Goal: Transaction & Acquisition: Download file/media

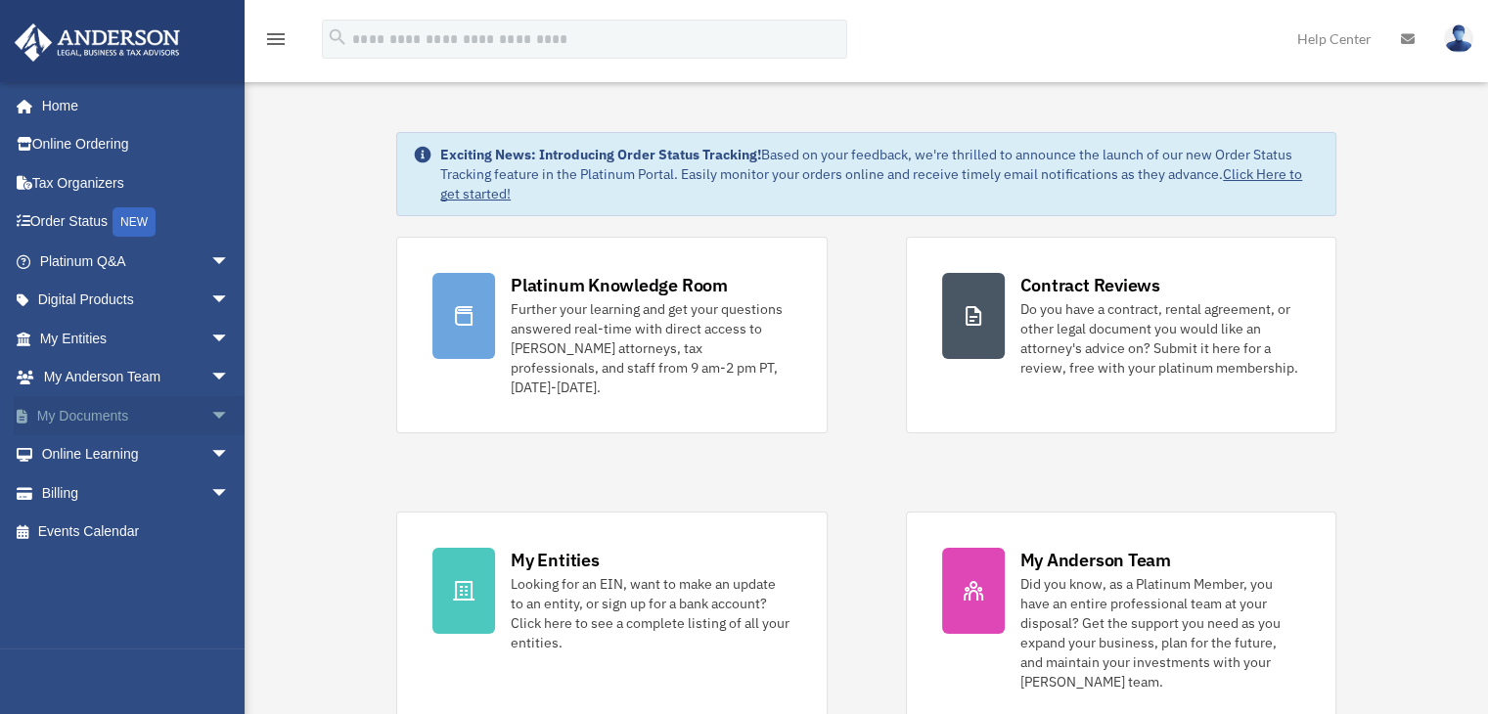
click at [153, 406] on link "My Documents arrow_drop_down" at bounding box center [137, 415] width 246 height 39
click at [210, 417] on span "arrow_drop_down" at bounding box center [229, 416] width 39 height 40
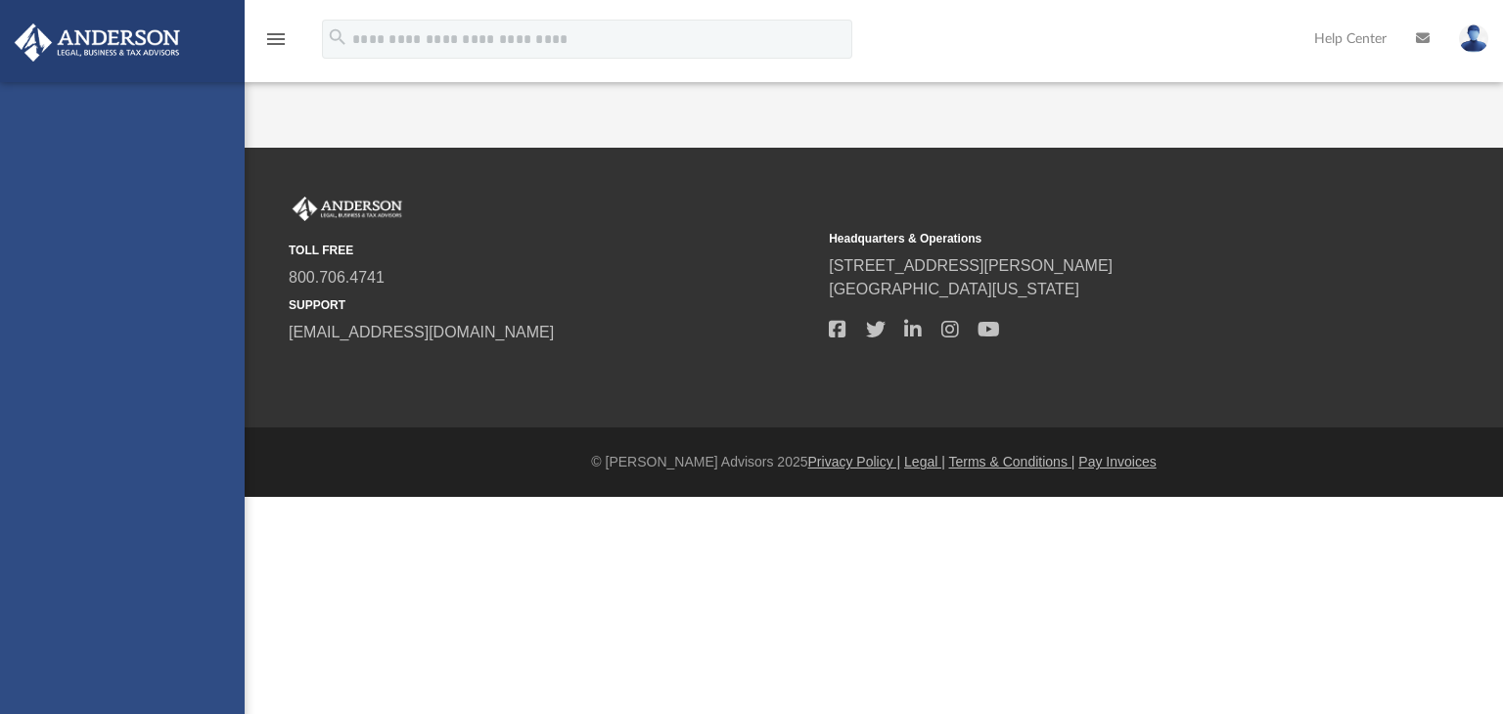
click at [113, 453] on div "[EMAIL_ADDRESS][DOMAIN_NAME] Sign Out [EMAIL_ADDRESS][DOMAIN_NAME] Home Online …" at bounding box center [122, 439] width 245 height 714
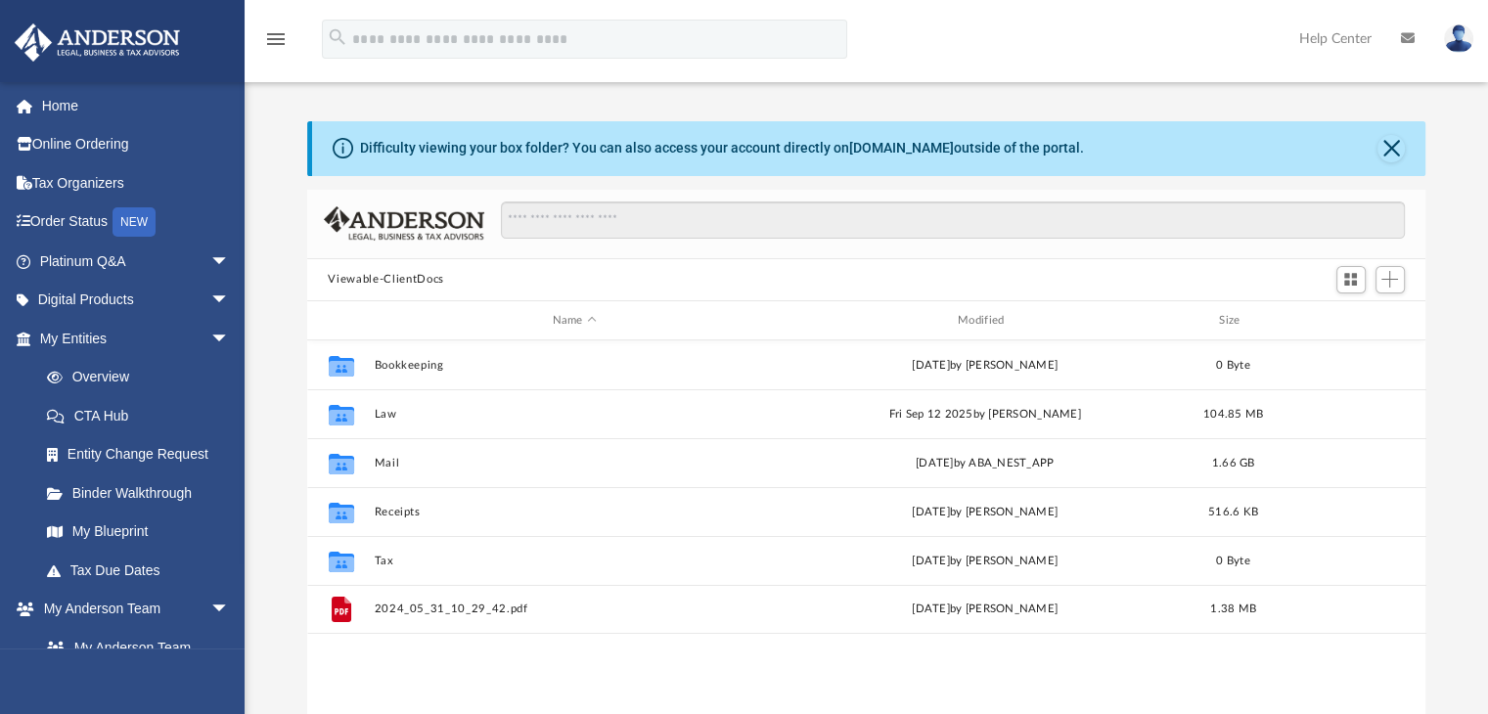
scroll to position [430, 1104]
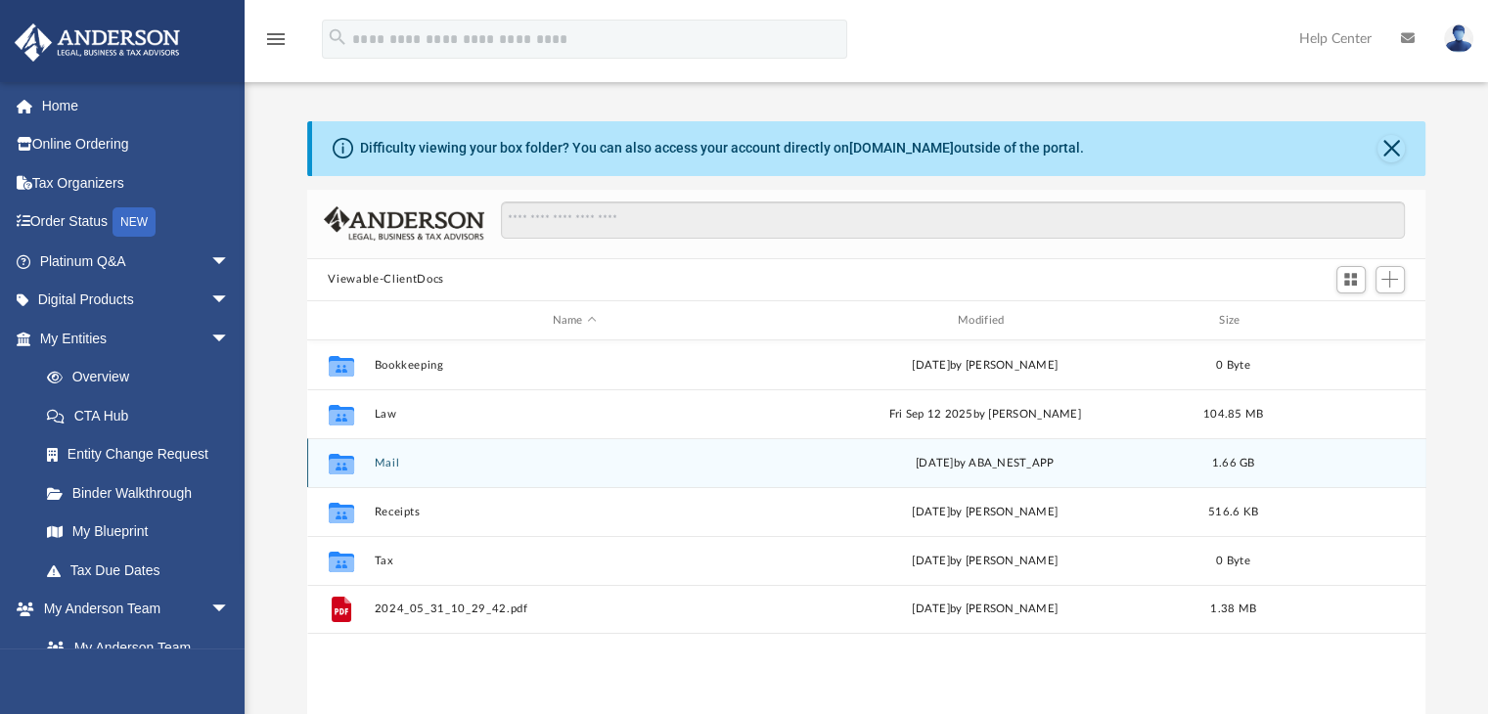
click at [394, 459] on button "Mail" at bounding box center [574, 463] width 401 height 13
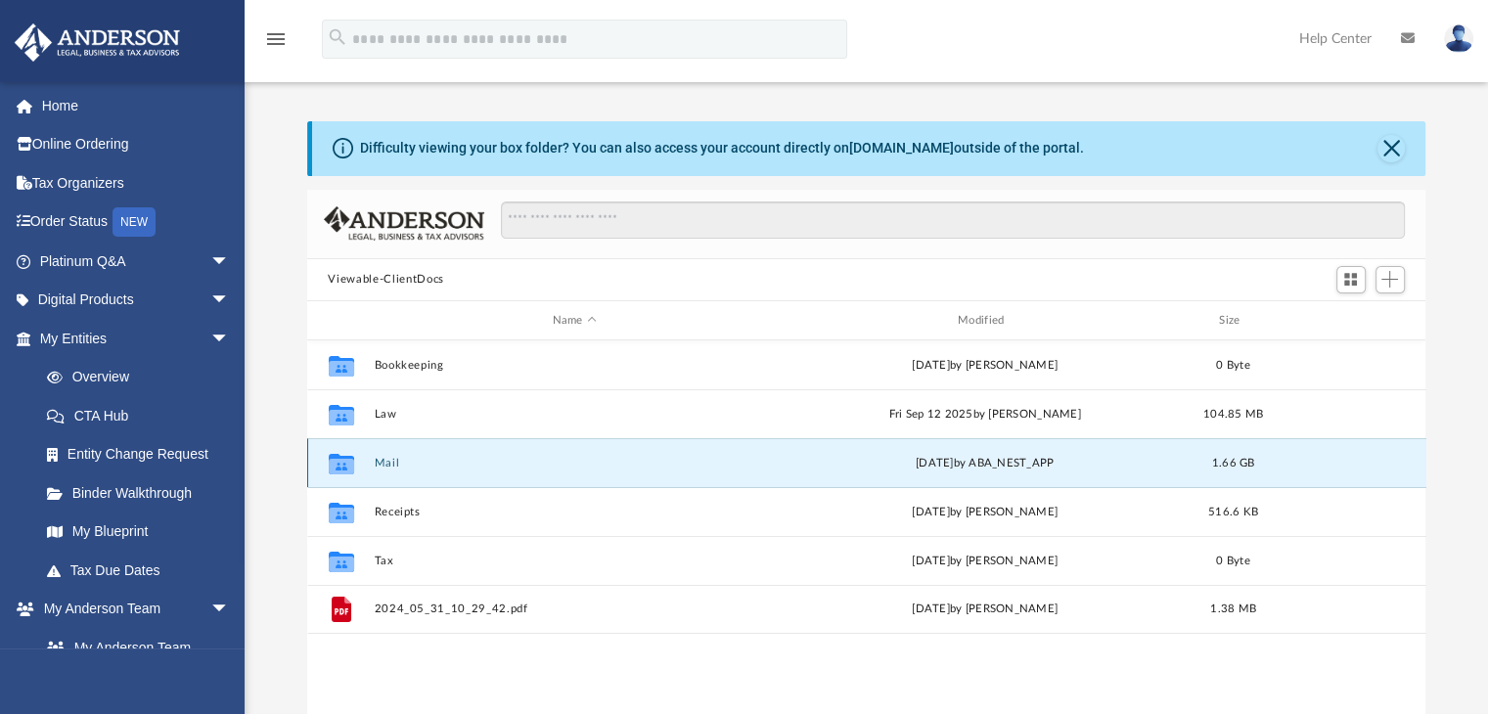
click at [394, 459] on button "Mail" at bounding box center [574, 463] width 401 height 13
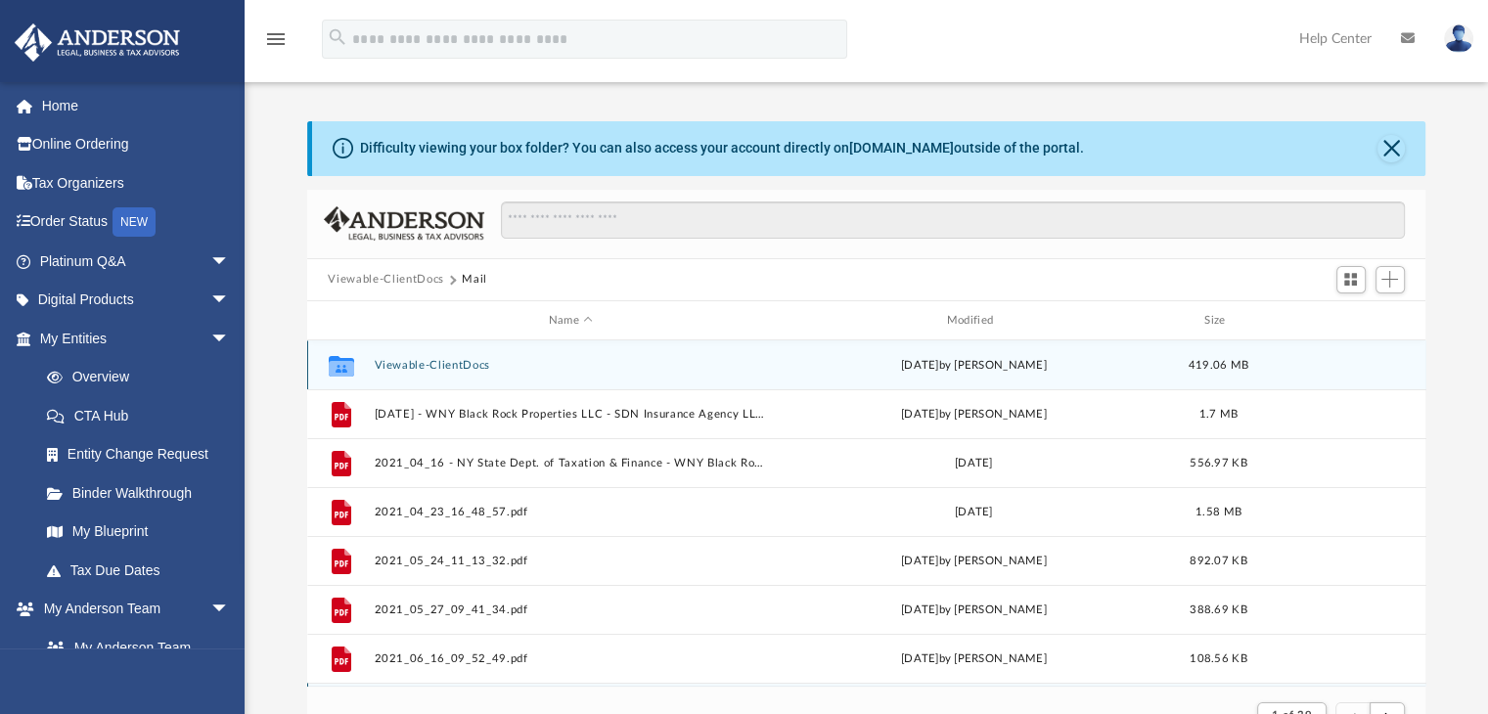
scroll to position [369, 1104]
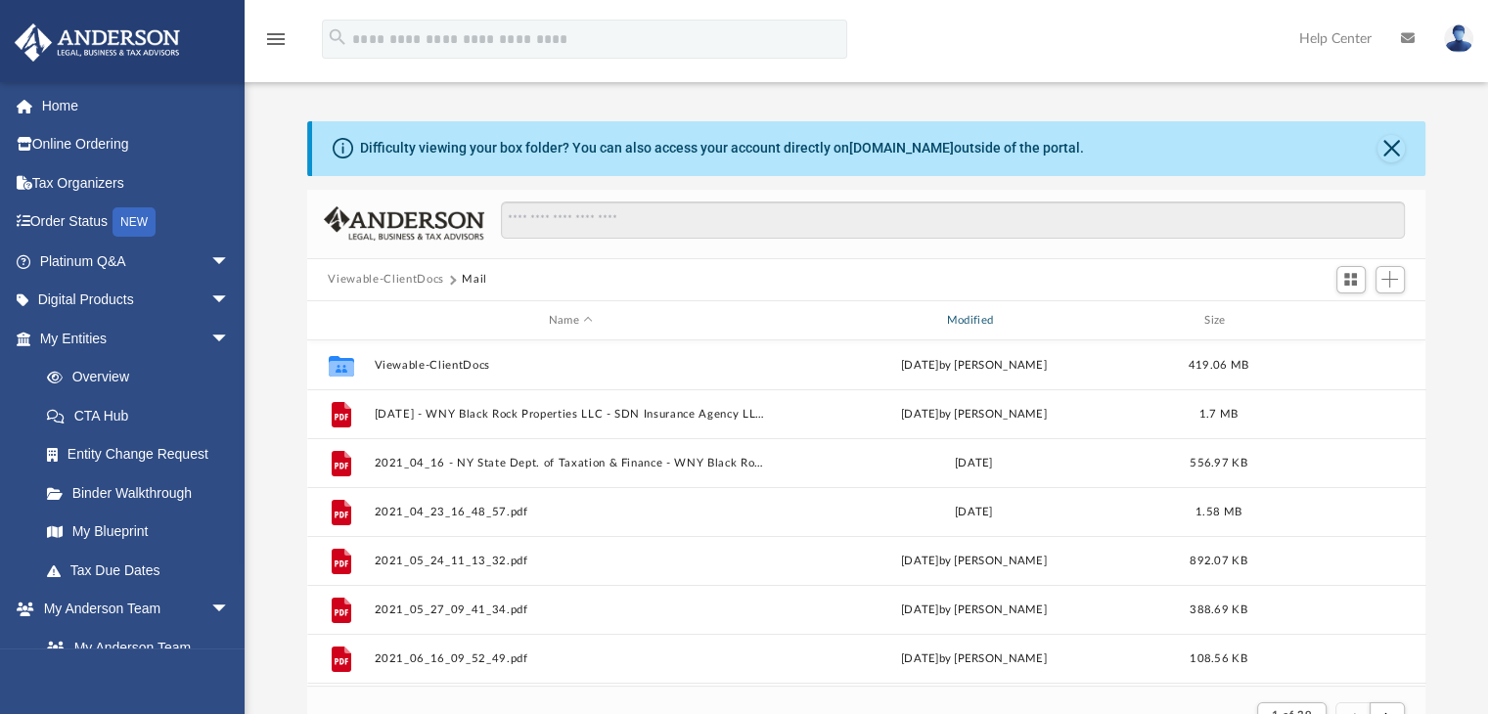
click at [963, 318] on div "Modified" at bounding box center [973, 321] width 394 height 18
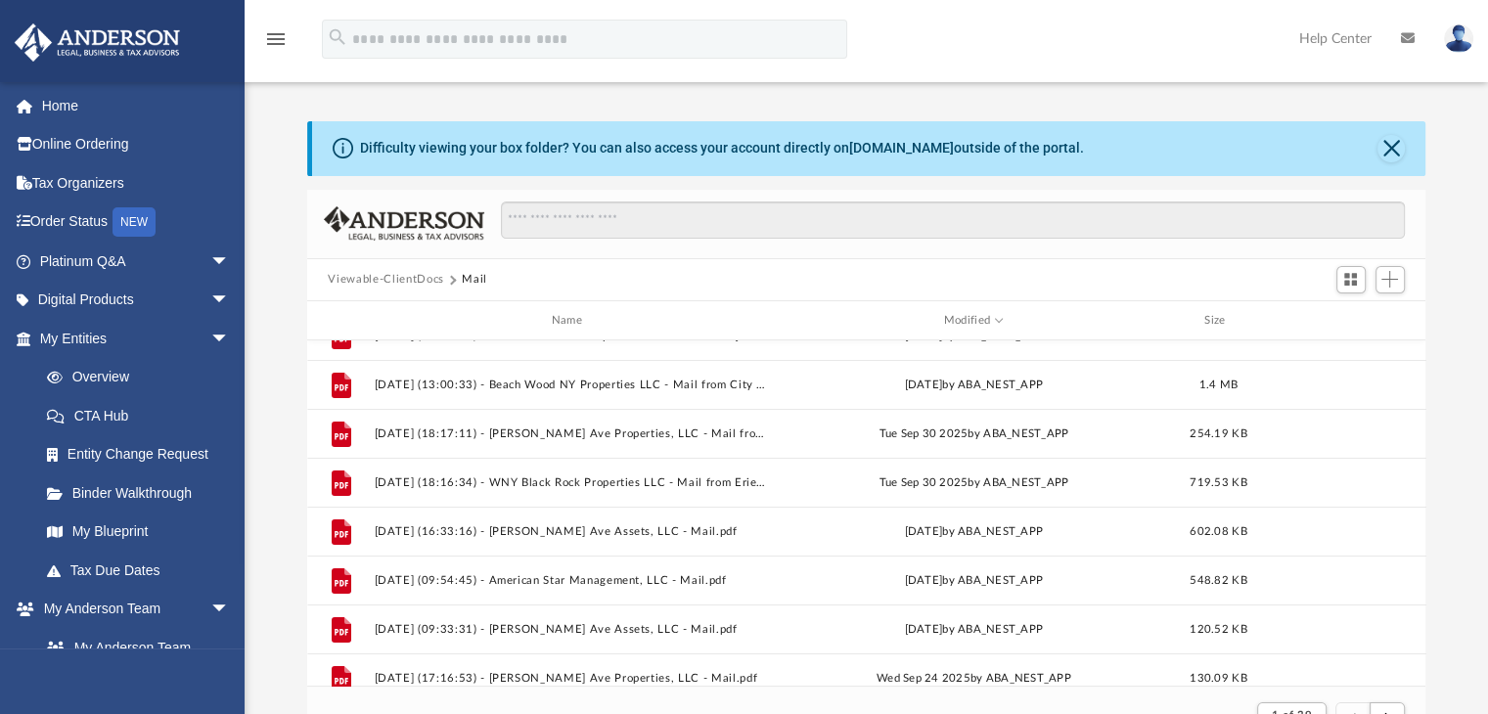
scroll to position [530, 0]
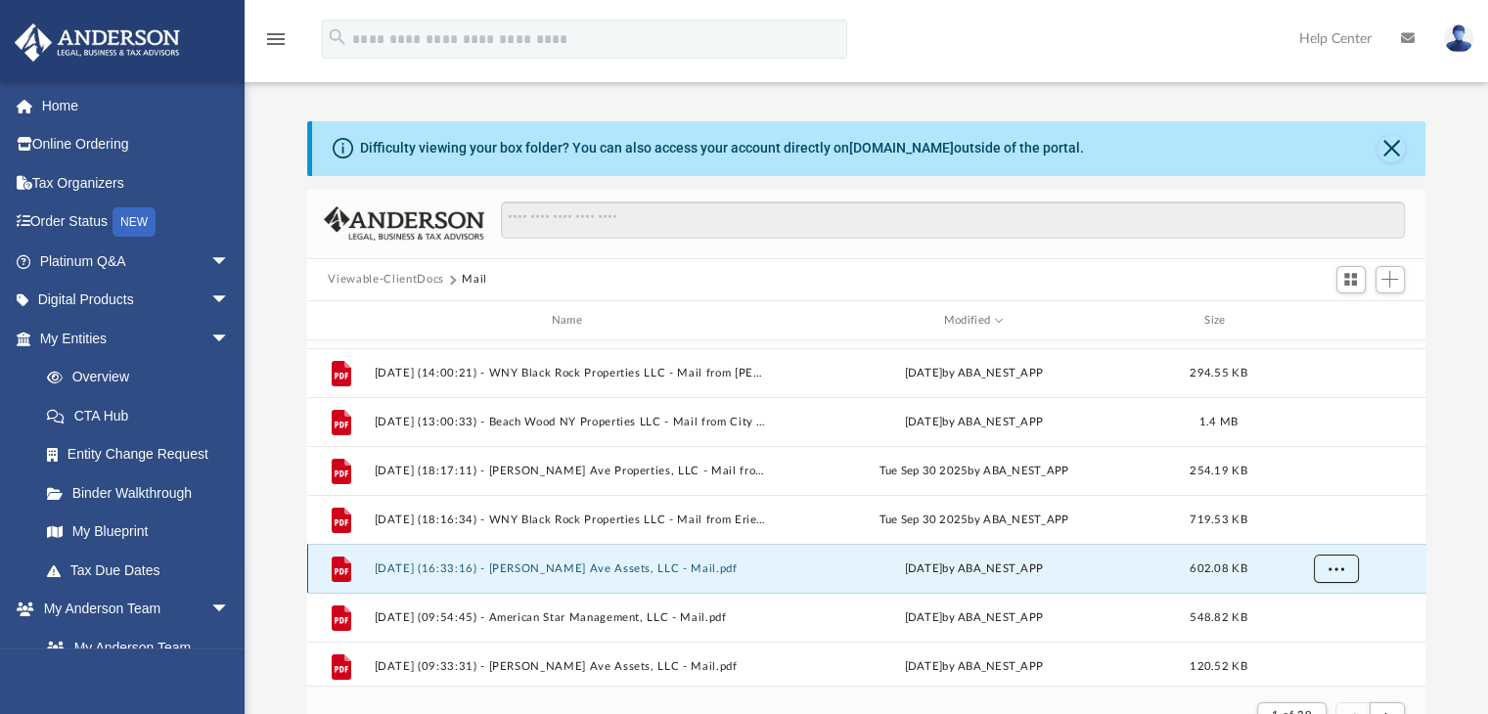
click at [1334, 574] on button "More options" at bounding box center [1335, 569] width 45 height 29
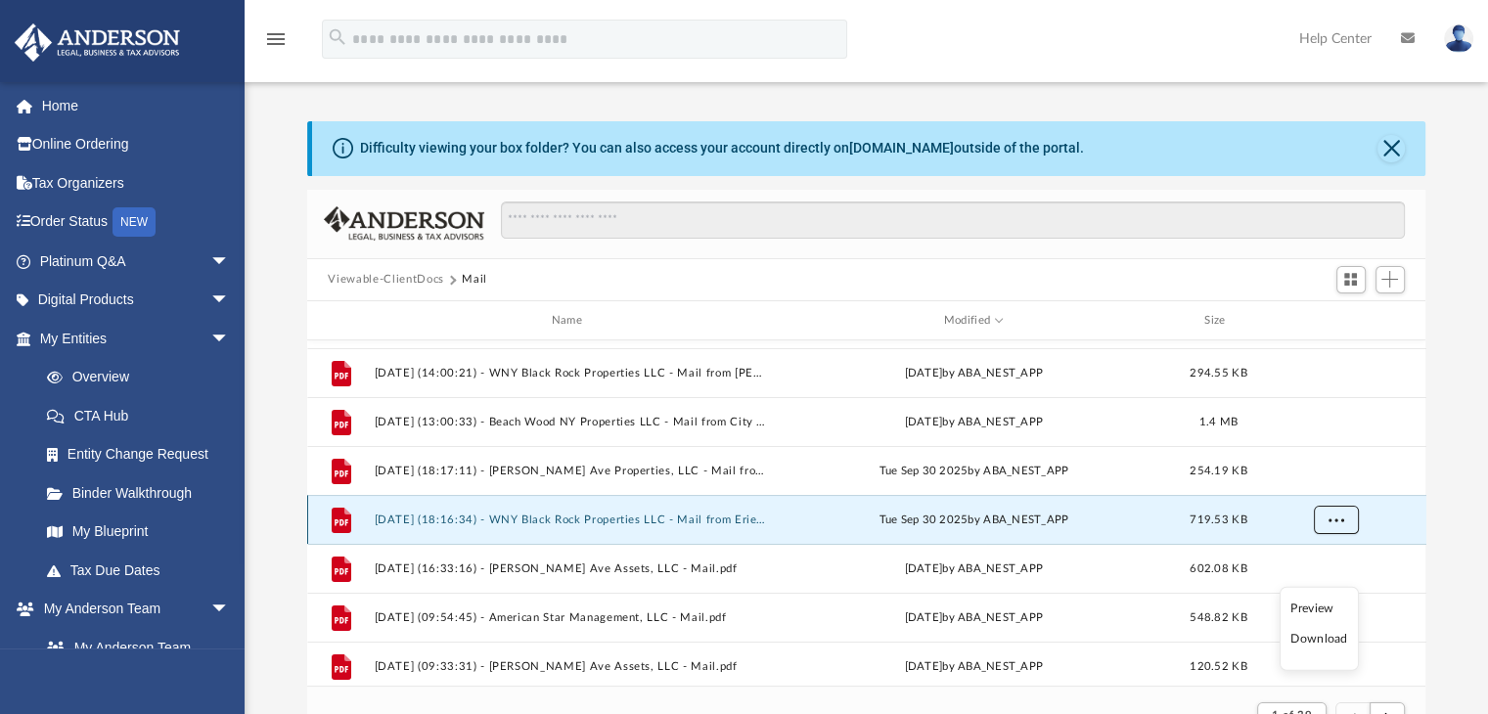
click at [1343, 512] on button "More options" at bounding box center [1335, 520] width 45 height 29
click at [1325, 586] on li "Download" at bounding box center [1318, 590] width 57 height 21
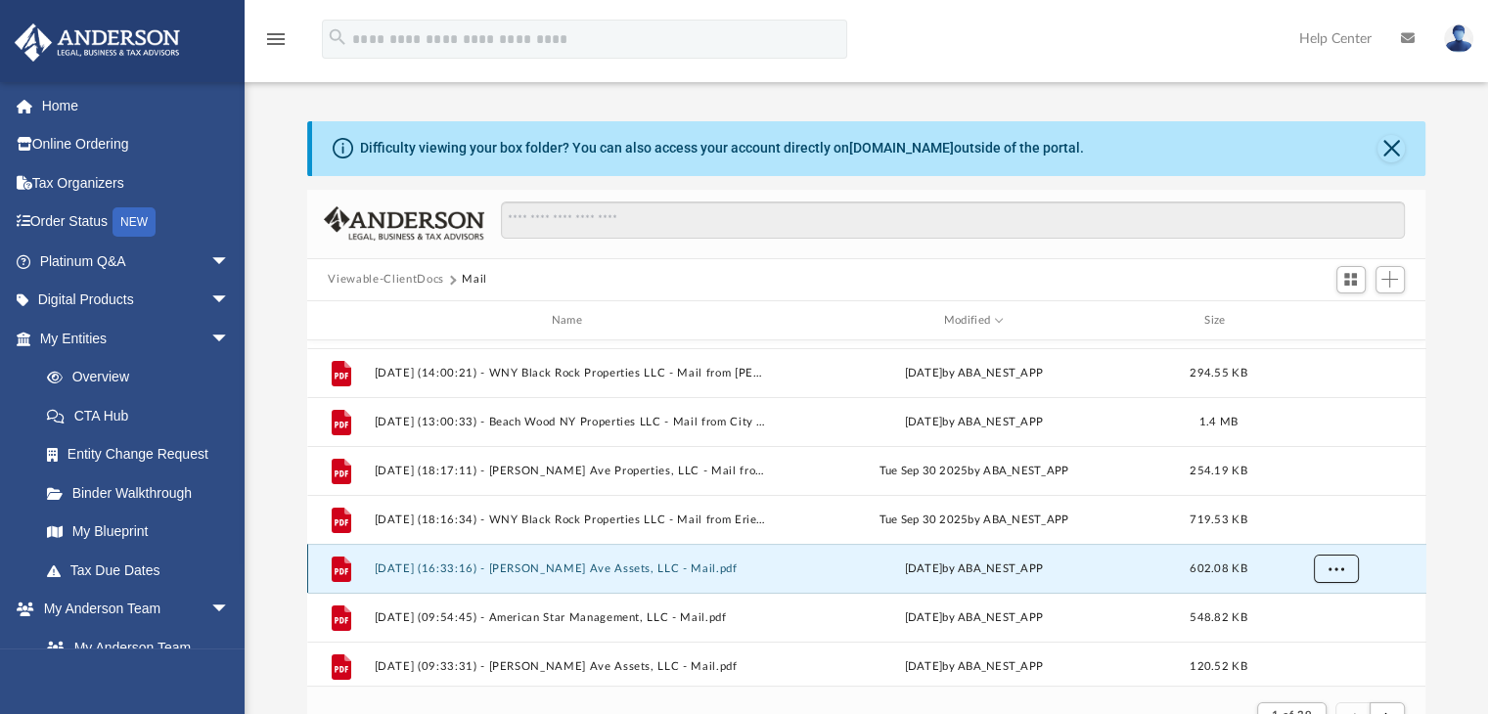
click at [1338, 571] on span "More options" at bounding box center [1336, 569] width 16 height 11
click at [656, 573] on button "[DATE] (16:33:16) - [PERSON_NAME] Ave Assets, LLC - Mail.pdf" at bounding box center [571, 569] width 394 height 13
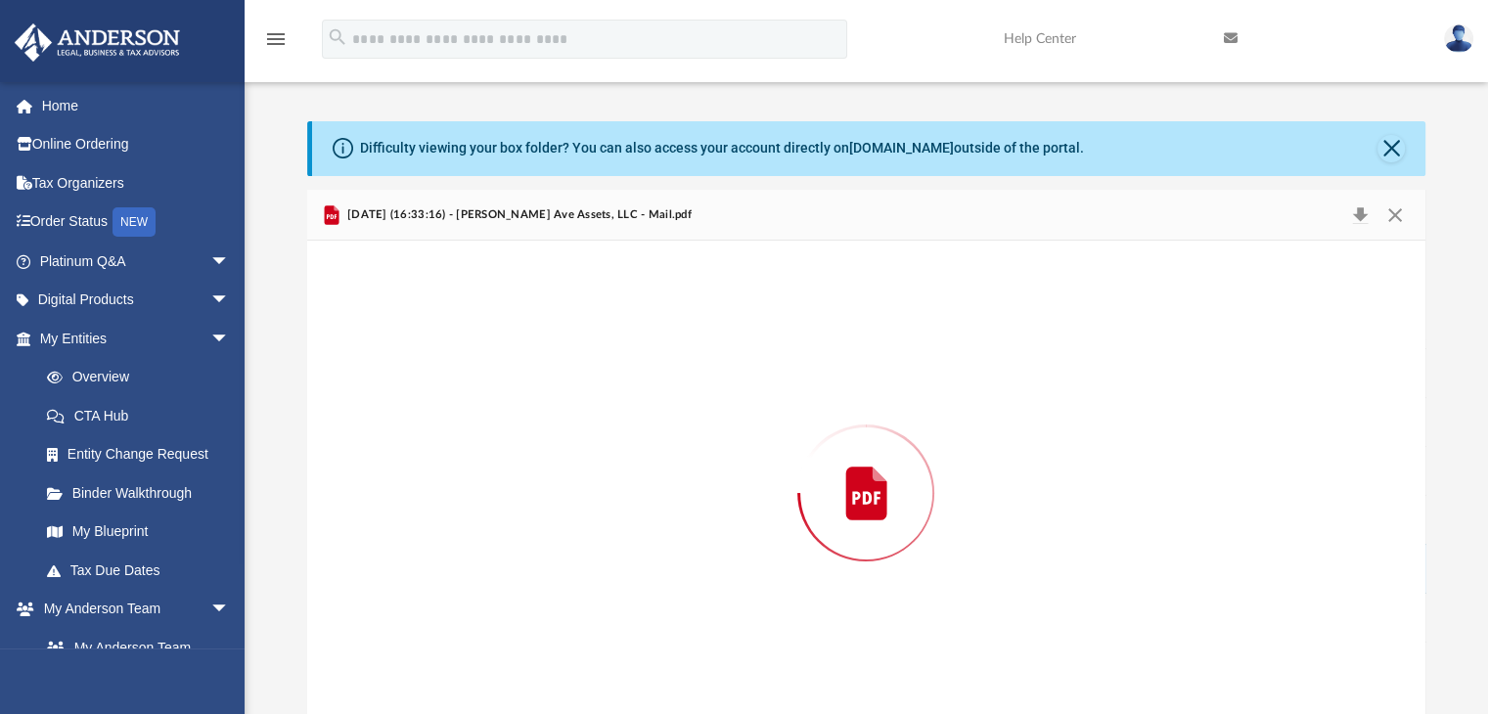
scroll to position [31, 0]
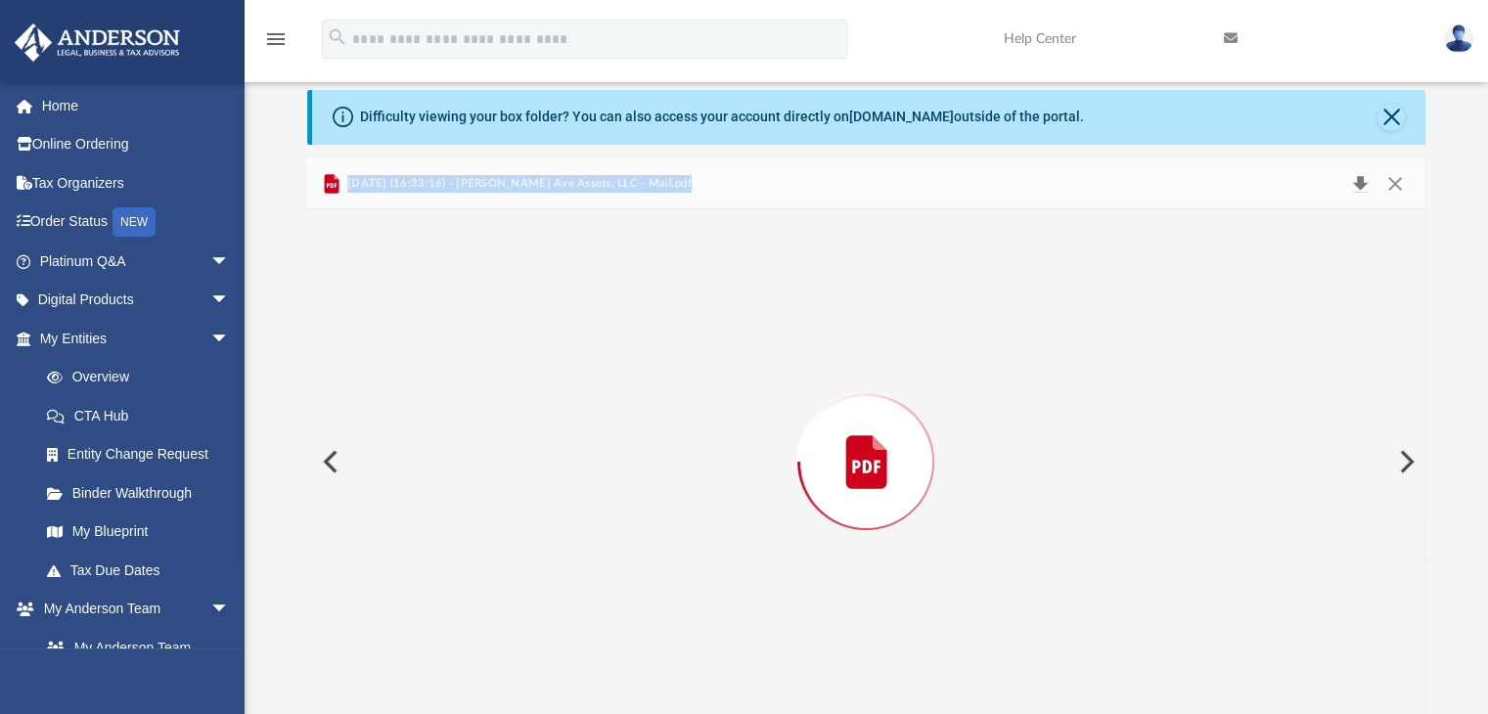
drag, startPoint x: 1395, startPoint y: 141, endPoint x: 1354, endPoint y: 179, distance: 55.4
click at [1354, 179] on div "Difficulty viewing your box folder? You can also access your account directly o…" at bounding box center [867, 402] width 1120 height 625
click at [1354, 179] on button "Download" at bounding box center [1361, 183] width 35 height 27
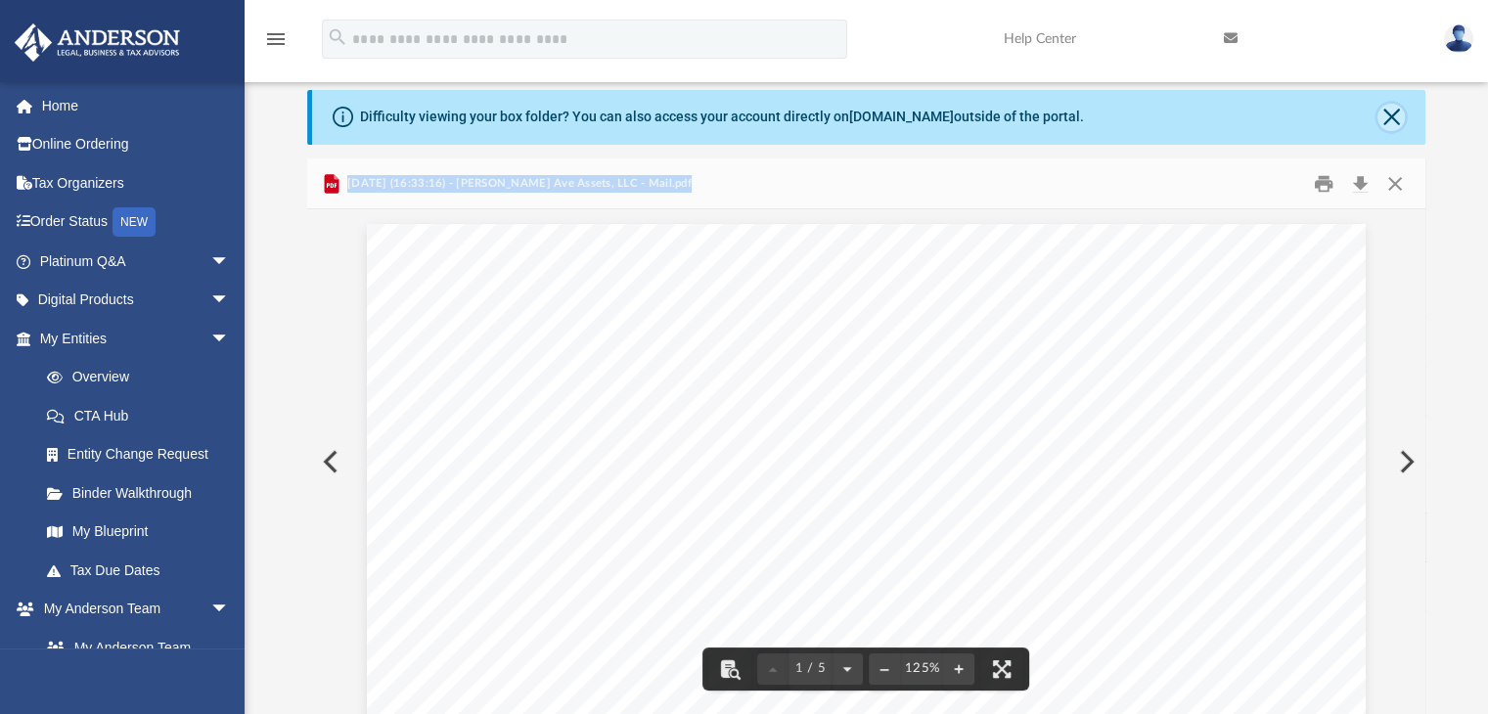
click at [1395, 115] on button "Close" at bounding box center [1391, 117] width 27 height 27
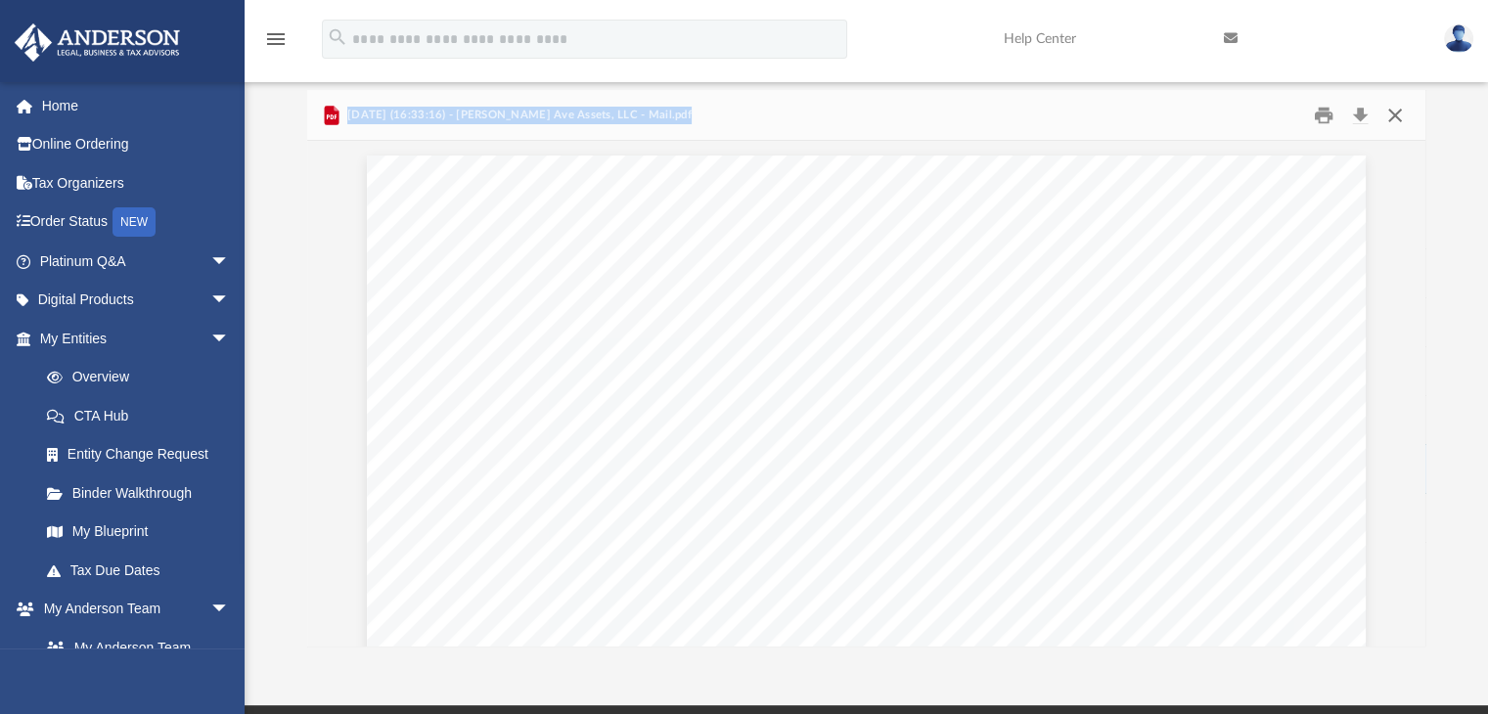
click at [1400, 123] on button "Close" at bounding box center [1395, 115] width 35 height 30
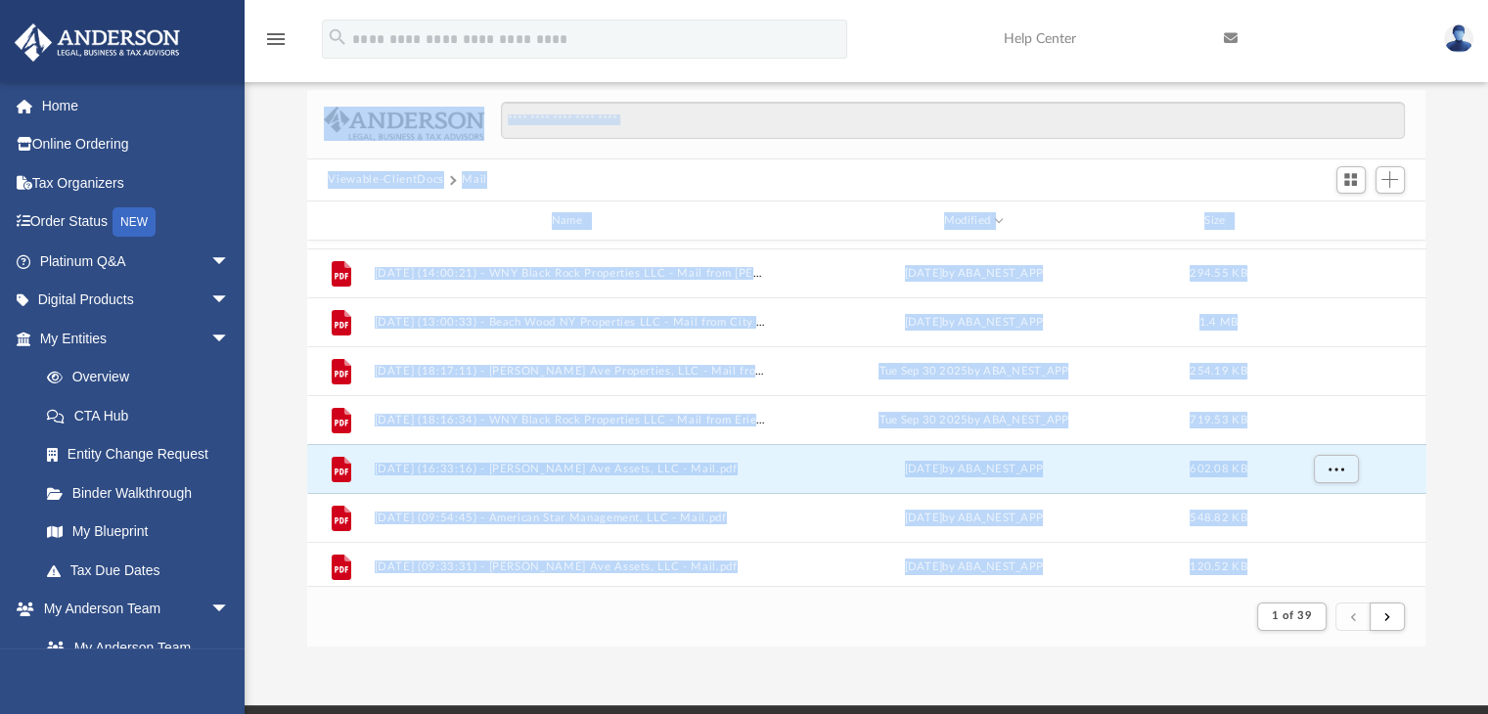
click at [1451, 285] on div "Difficulty viewing your box folder? You can also access your account directly o…" at bounding box center [867, 368] width 1244 height 557
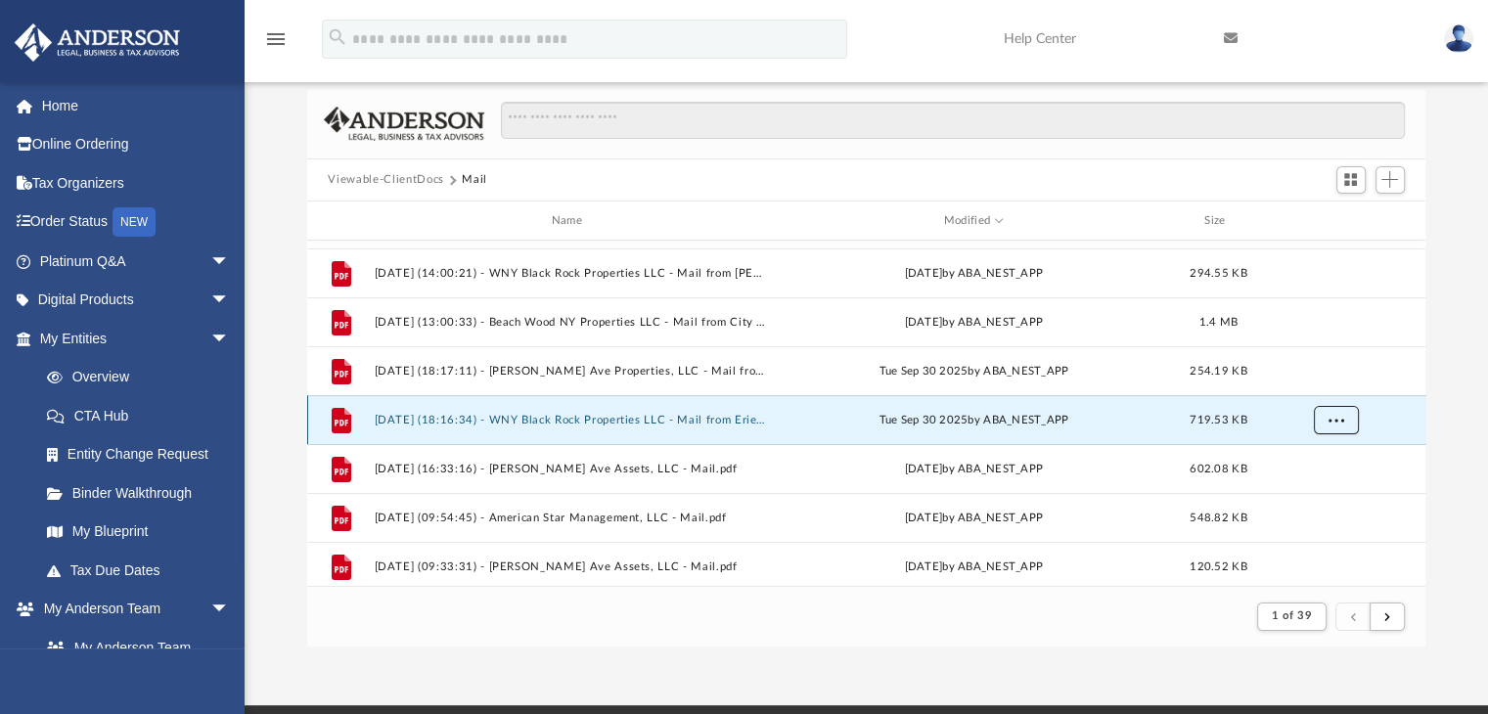
click at [1323, 428] on button "More options" at bounding box center [1335, 420] width 45 height 29
click at [1300, 492] on li "Download" at bounding box center [1318, 490] width 57 height 21
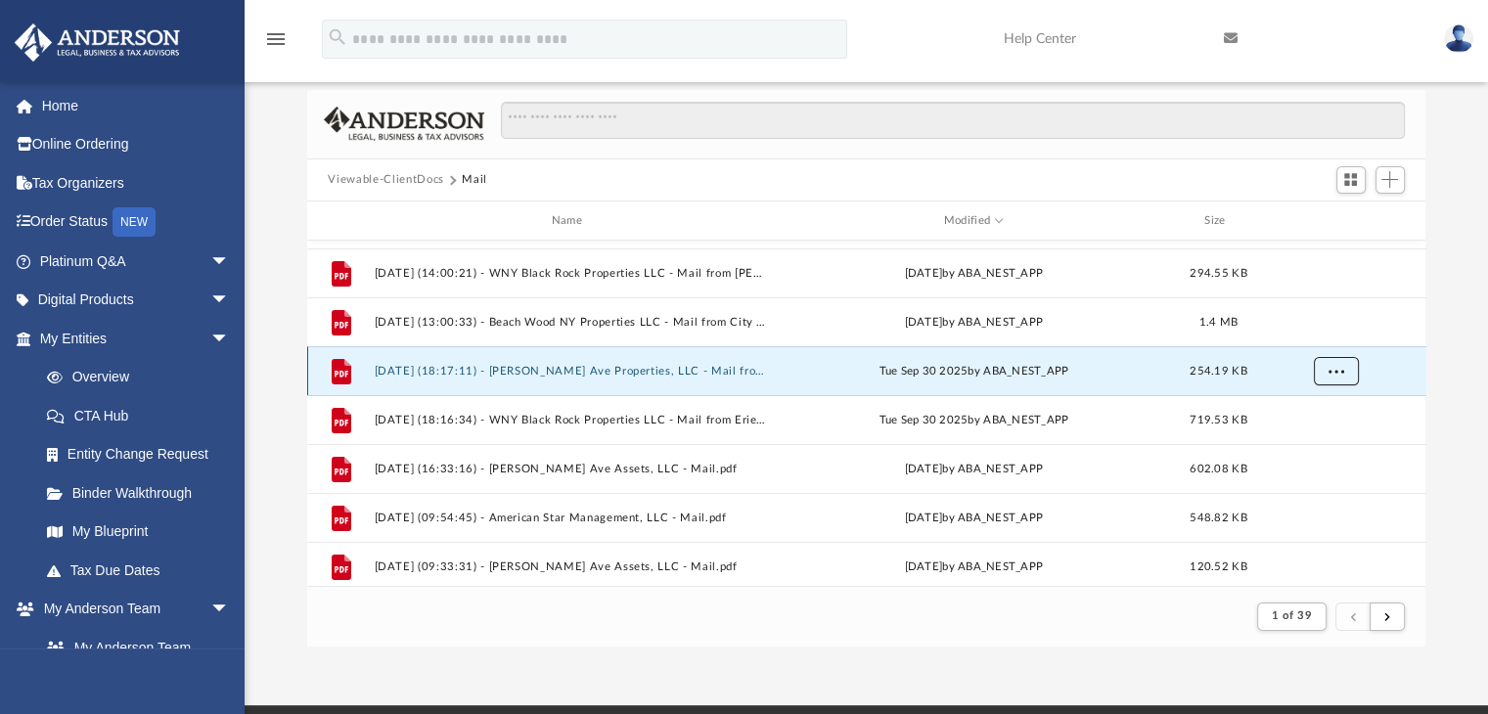
click at [1329, 373] on span "More options" at bounding box center [1336, 371] width 16 height 11
click at [1307, 438] on li "Download" at bounding box center [1318, 441] width 57 height 21
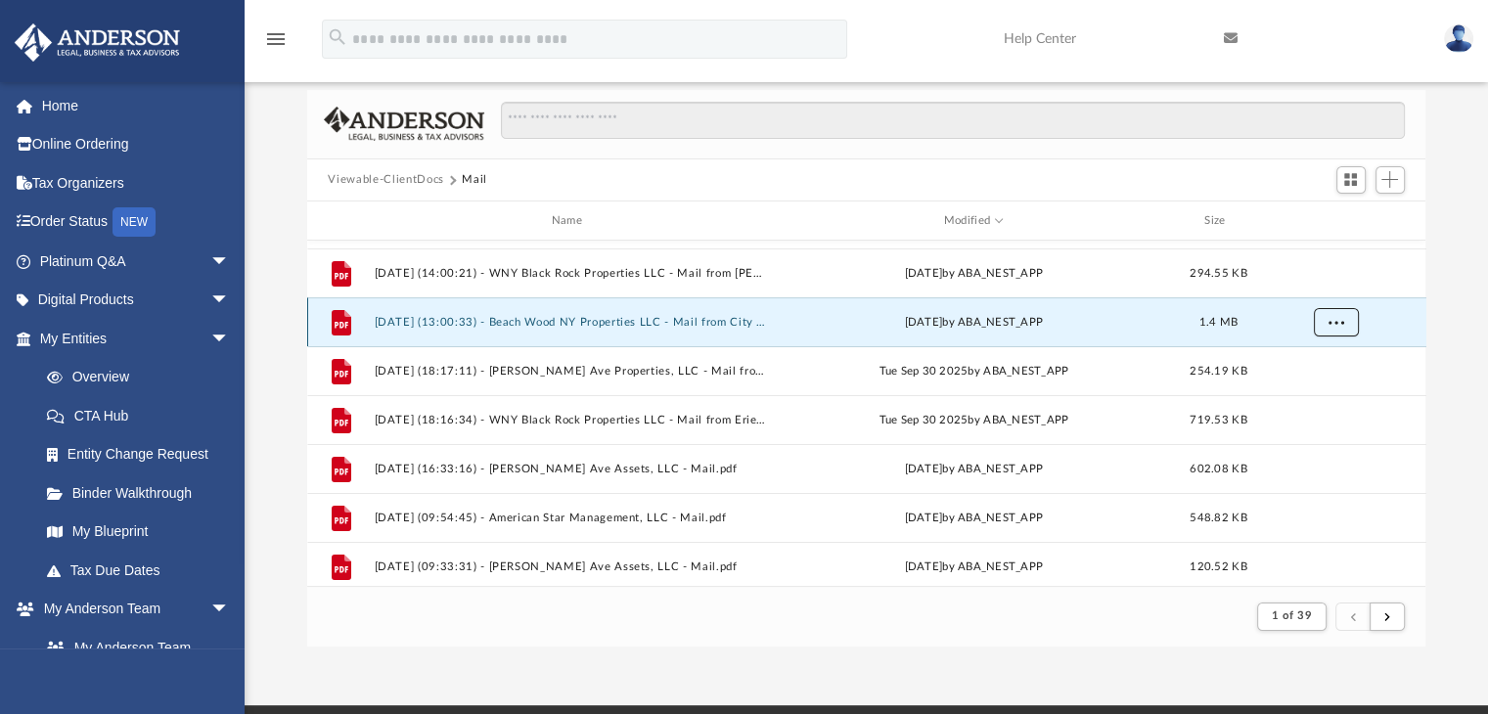
click at [1333, 320] on span "More options" at bounding box center [1336, 322] width 16 height 11
click at [1322, 389] on li "Download" at bounding box center [1318, 392] width 57 height 21
click at [1443, 377] on div "Difficulty viewing your box folder? You can also access your account directly o…" at bounding box center [867, 368] width 1244 height 557
click at [1449, 138] on div "Difficulty viewing your box folder? You can also access your account directly o…" at bounding box center [867, 368] width 1244 height 557
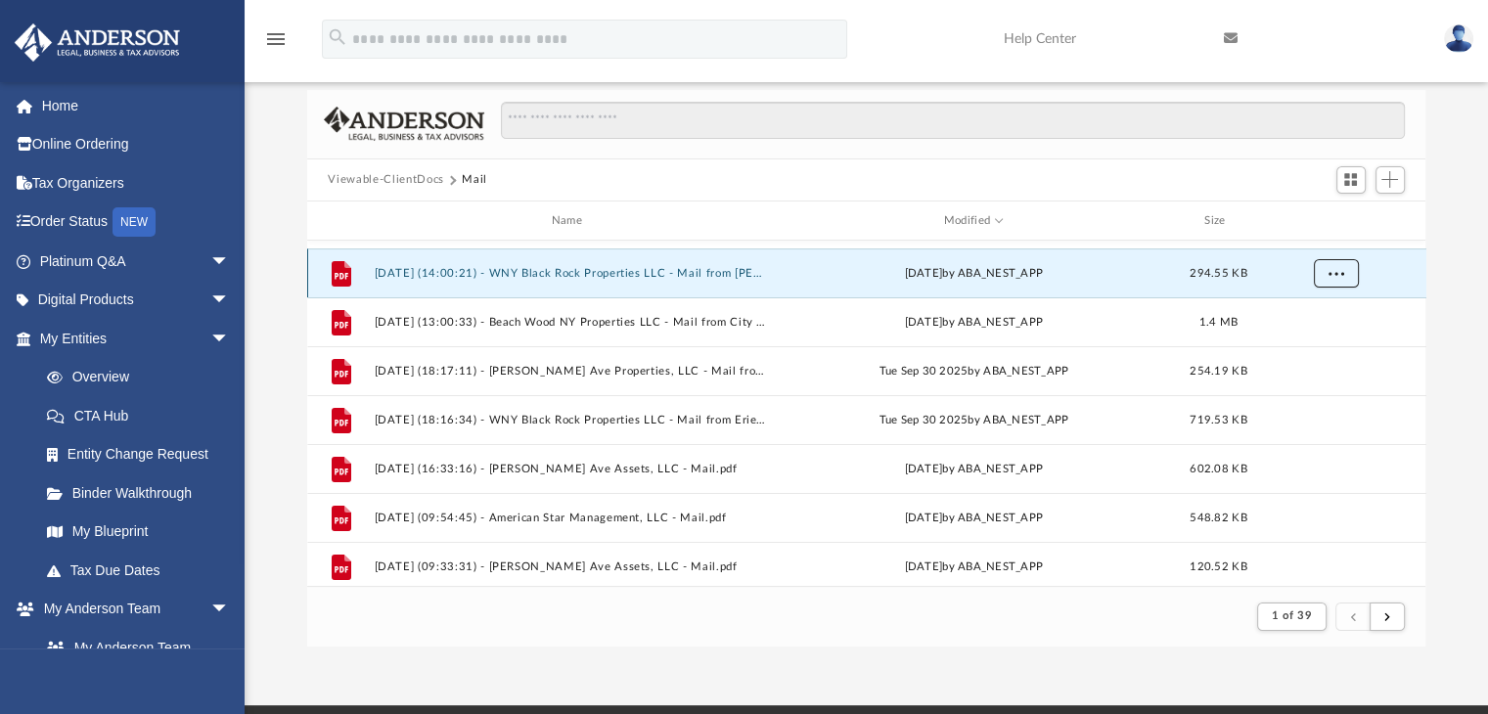
click at [1343, 271] on span "More options" at bounding box center [1336, 273] width 16 height 11
click at [1326, 345] on li "Download" at bounding box center [1318, 343] width 57 height 21
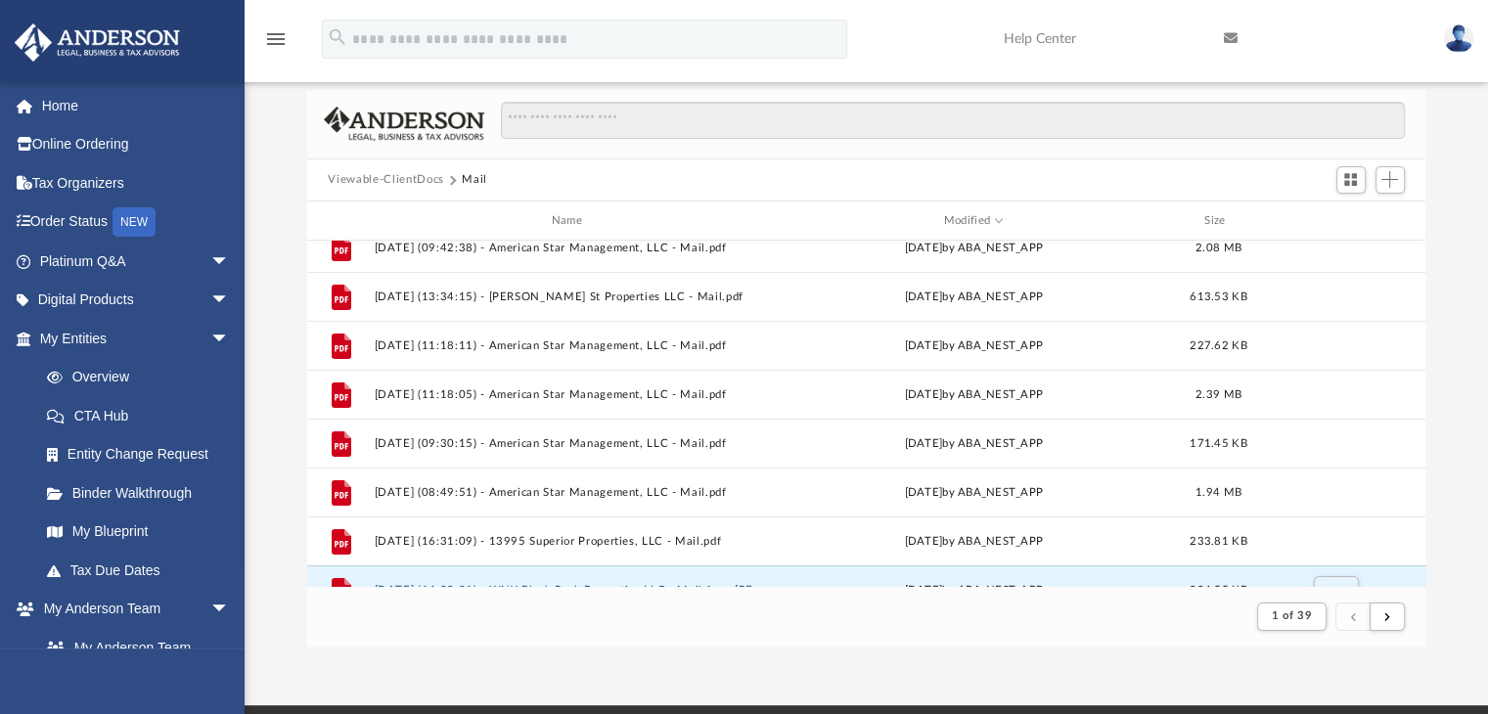
scroll to position [195, 0]
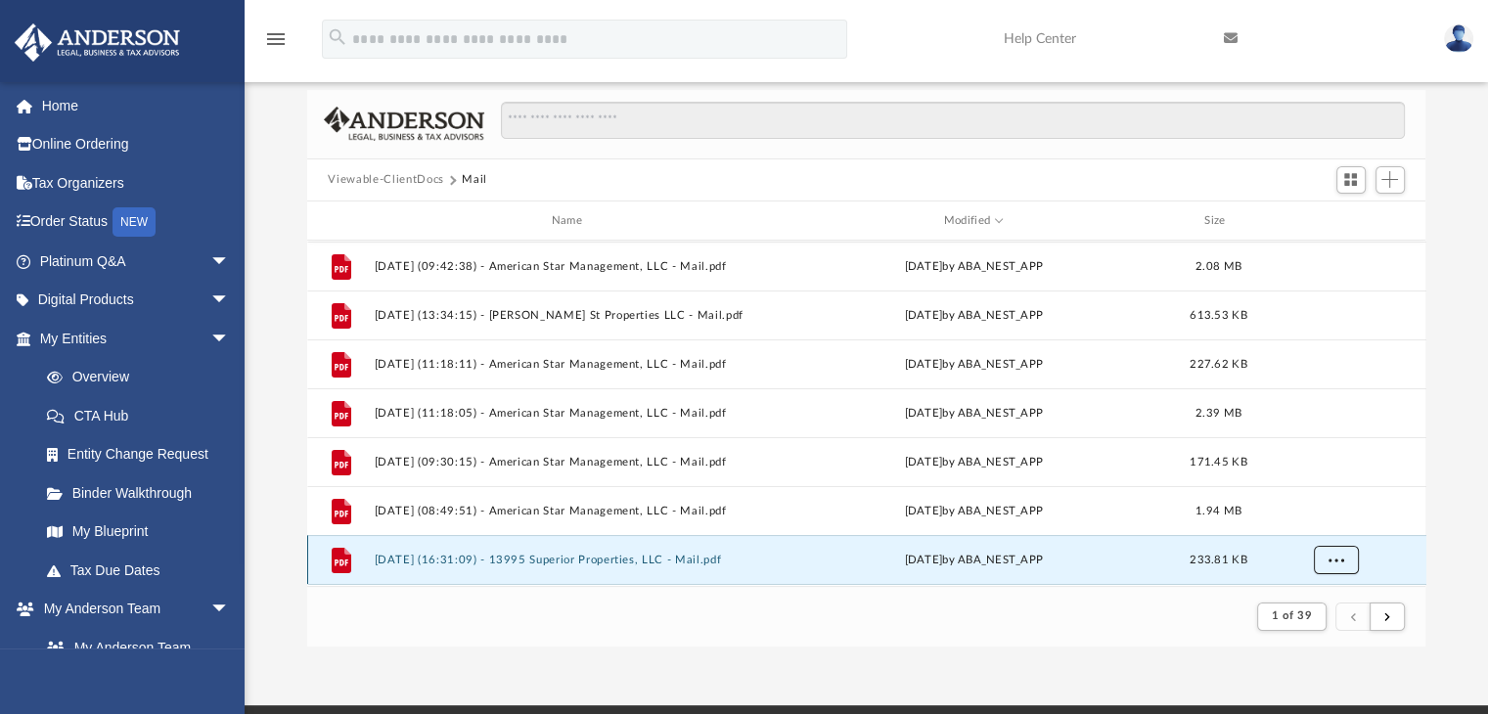
click at [1332, 558] on span "More options" at bounding box center [1336, 560] width 16 height 11
click at [1331, 518] on li "Download" at bounding box center [1318, 518] width 57 height 21
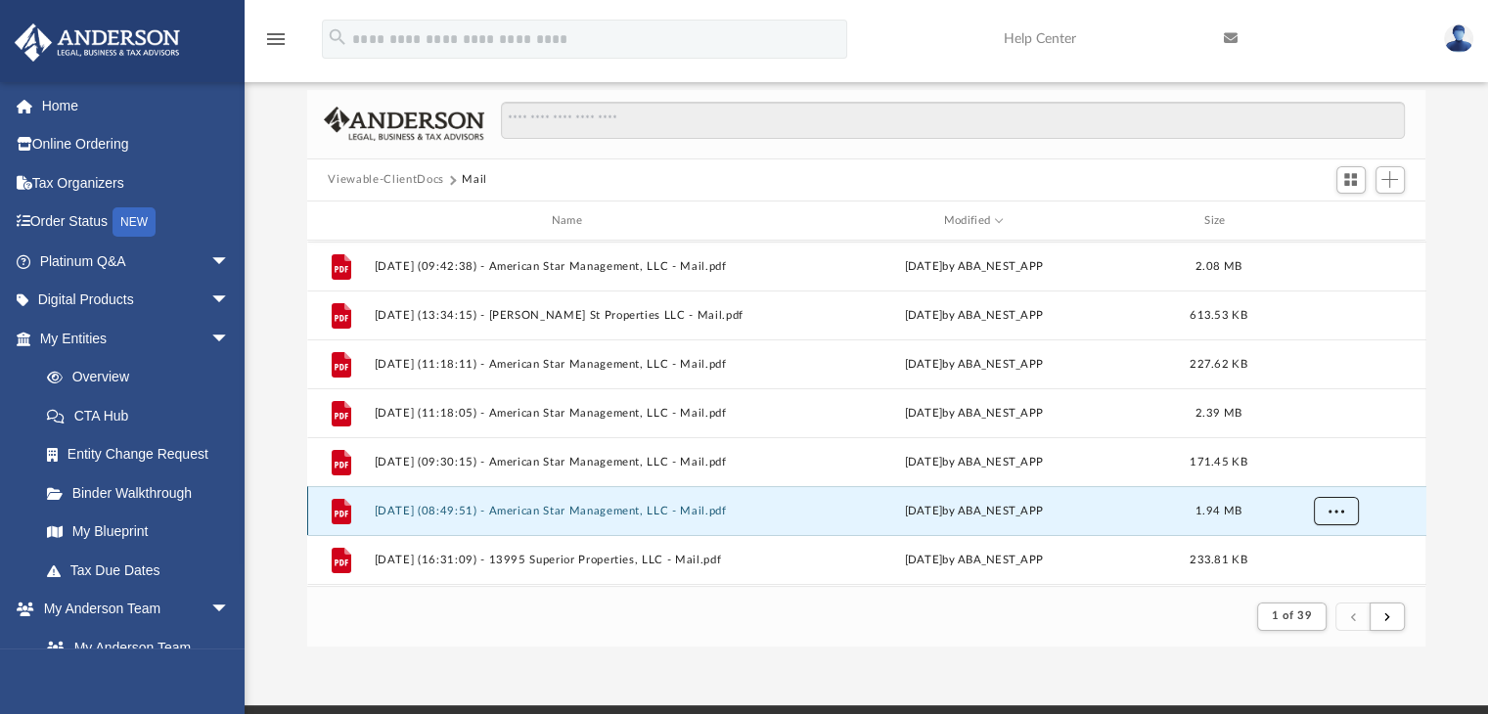
click at [1323, 510] on button "More options" at bounding box center [1335, 511] width 45 height 29
click at [1319, 471] on li "Download" at bounding box center [1318, 469] width 57 height 21
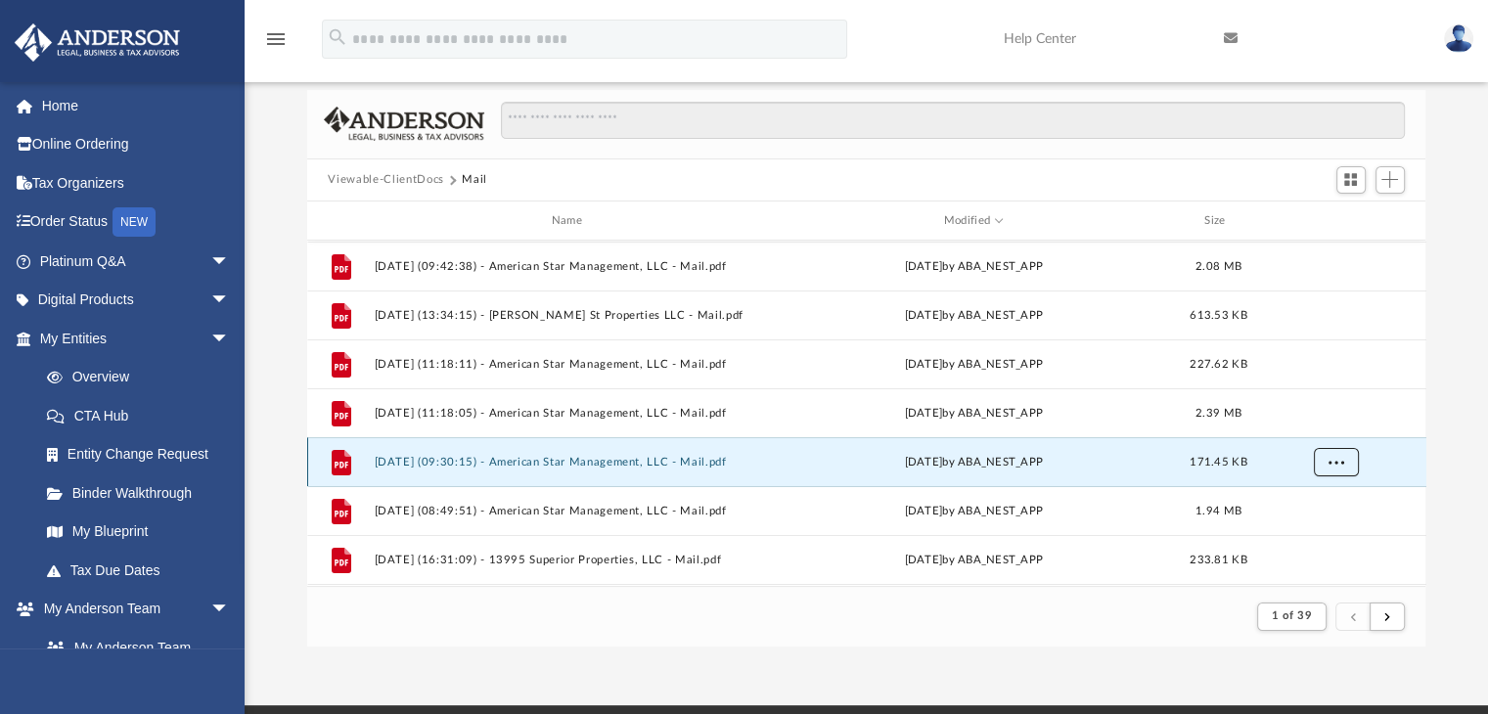
click at [1345, 466] on button "More options" at bounding box center [1335, 462] width 45 height 29
click at [1319, 532] on li "Download" at bounding box center [1318, 532] width 57 height 21
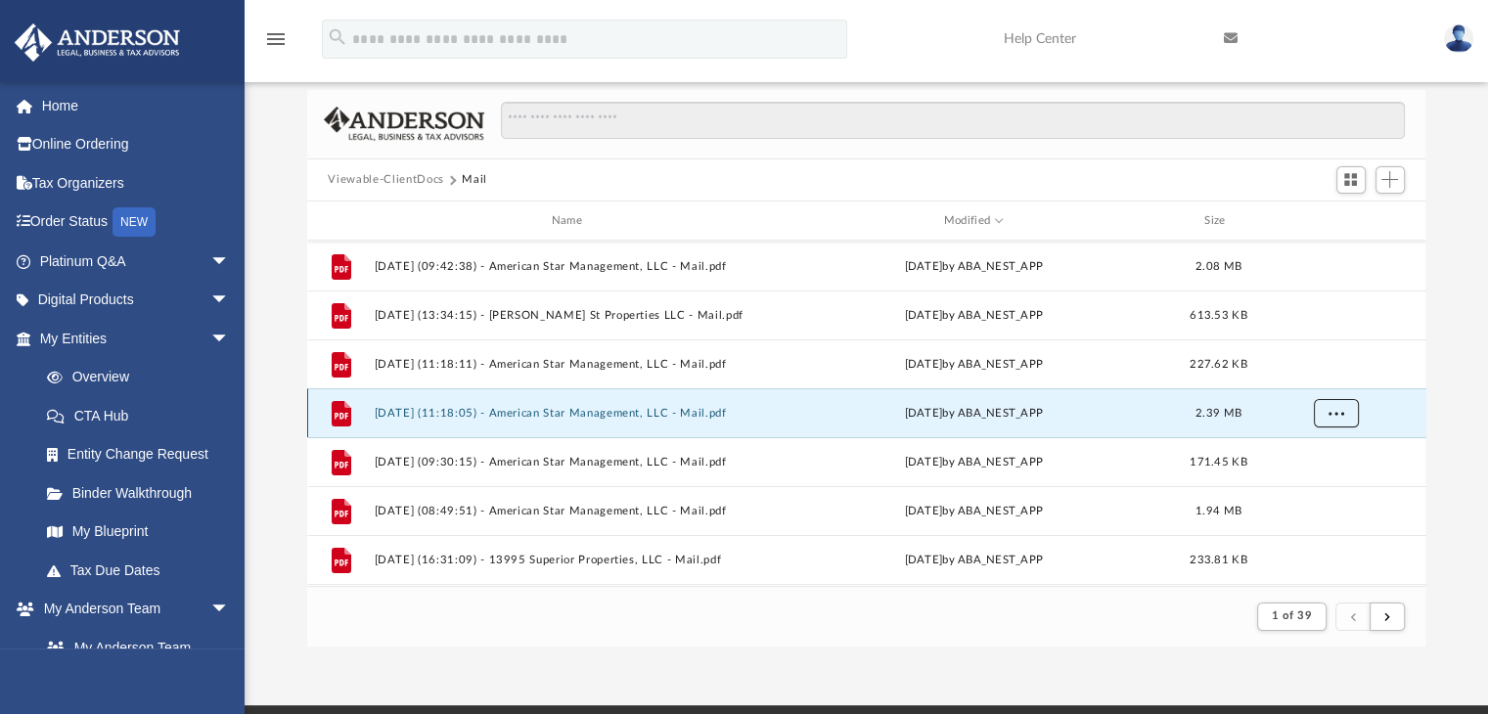
click at [1335, 412] on span "More options" at bounding box center [1336, 413] width 16 height 11
click at [1307, 483] on li "Download" at bounding box center [1318, 483] width 57 height 21
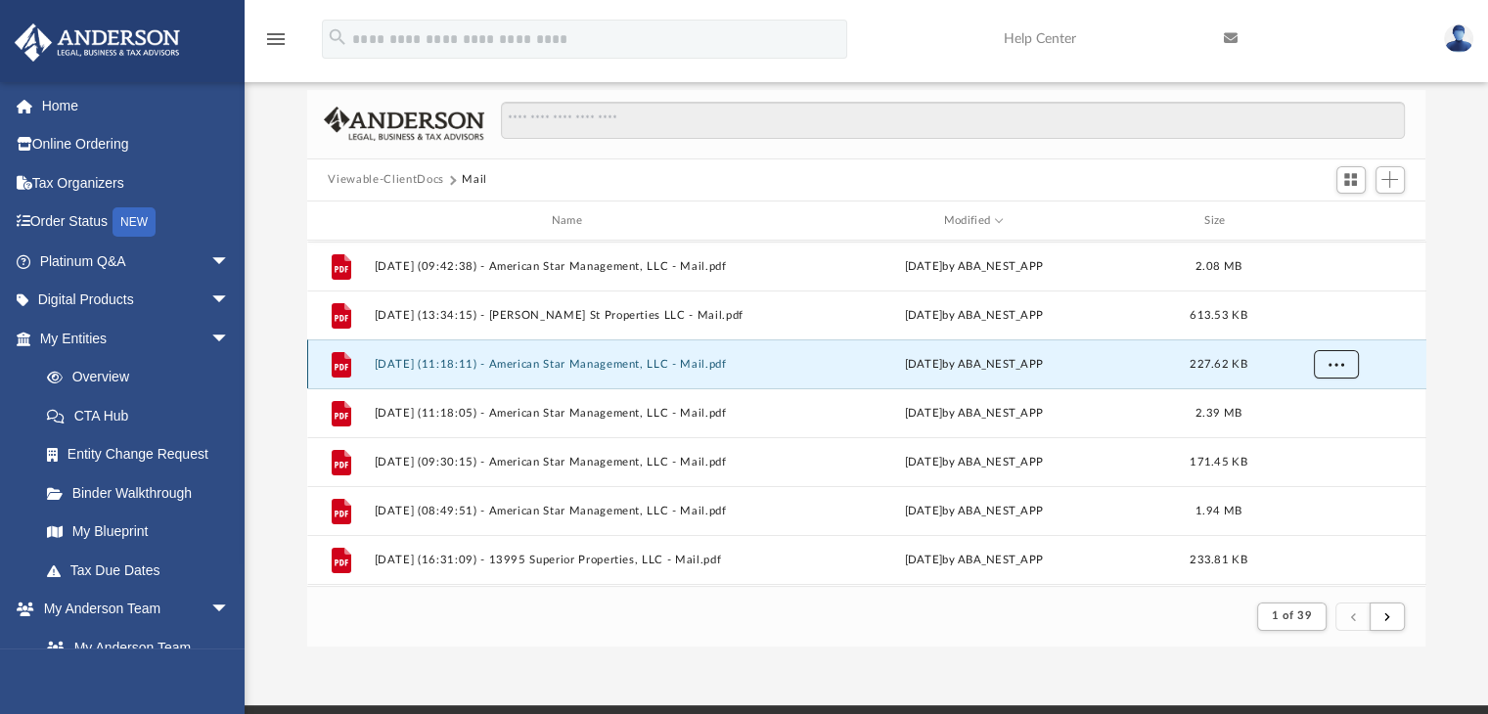
click at [1339, 365] on span "More options" at bounding box center [1336, 364] width 16 height 11
click at [1319, 435] on li "Download" at bounding box center [1318, 434] width 57 height 21
click at [1484, 228] on div "Difficulty viewing your box folder? You can also access your account directly o…" at bounding box center [867, 368] width 1244 height 557
click at [1480, 252] on div "Difficulty viewing your box folder? You can also access your account directly o…" at bounding box center [867, 368] width 1244 height 557
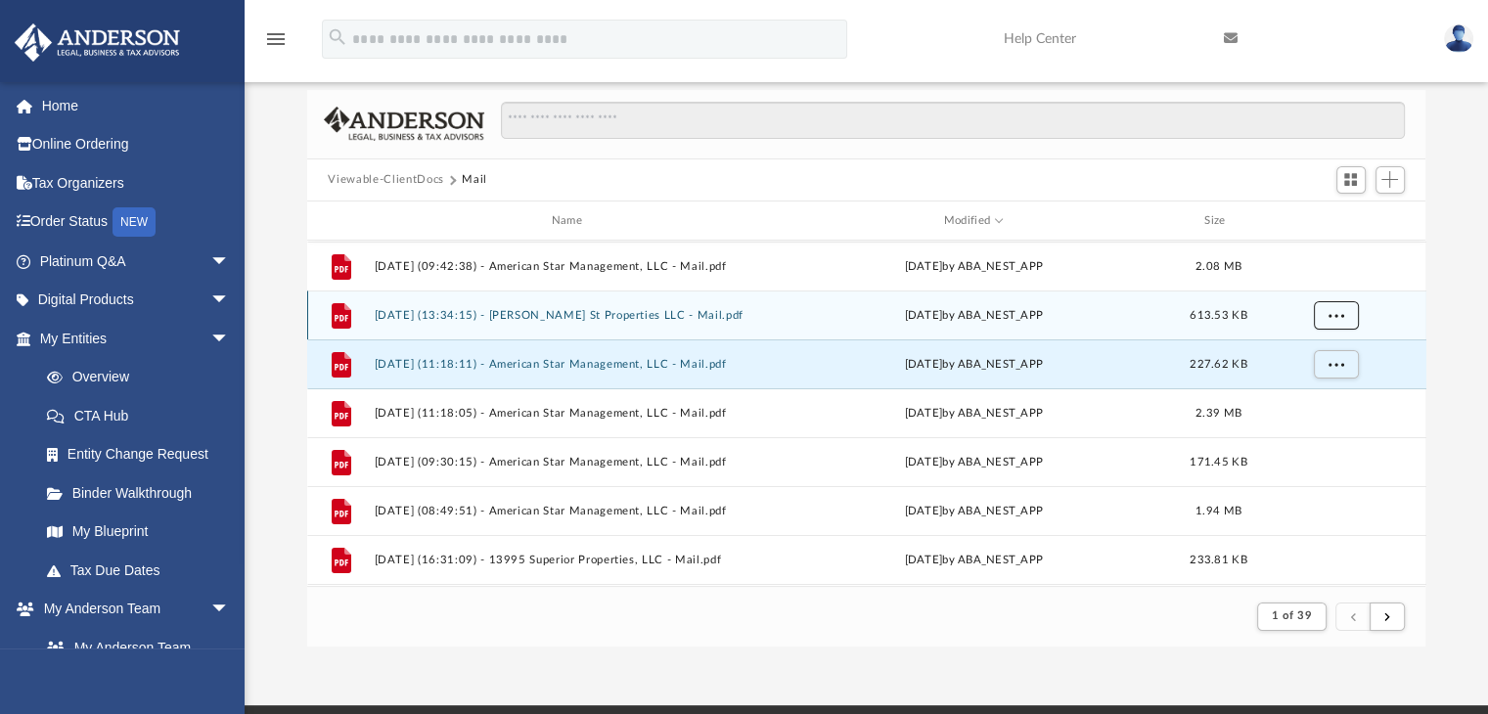
click at [1350, 314] on button "More options" at bounding box center [1335, 315] width 45 height 29
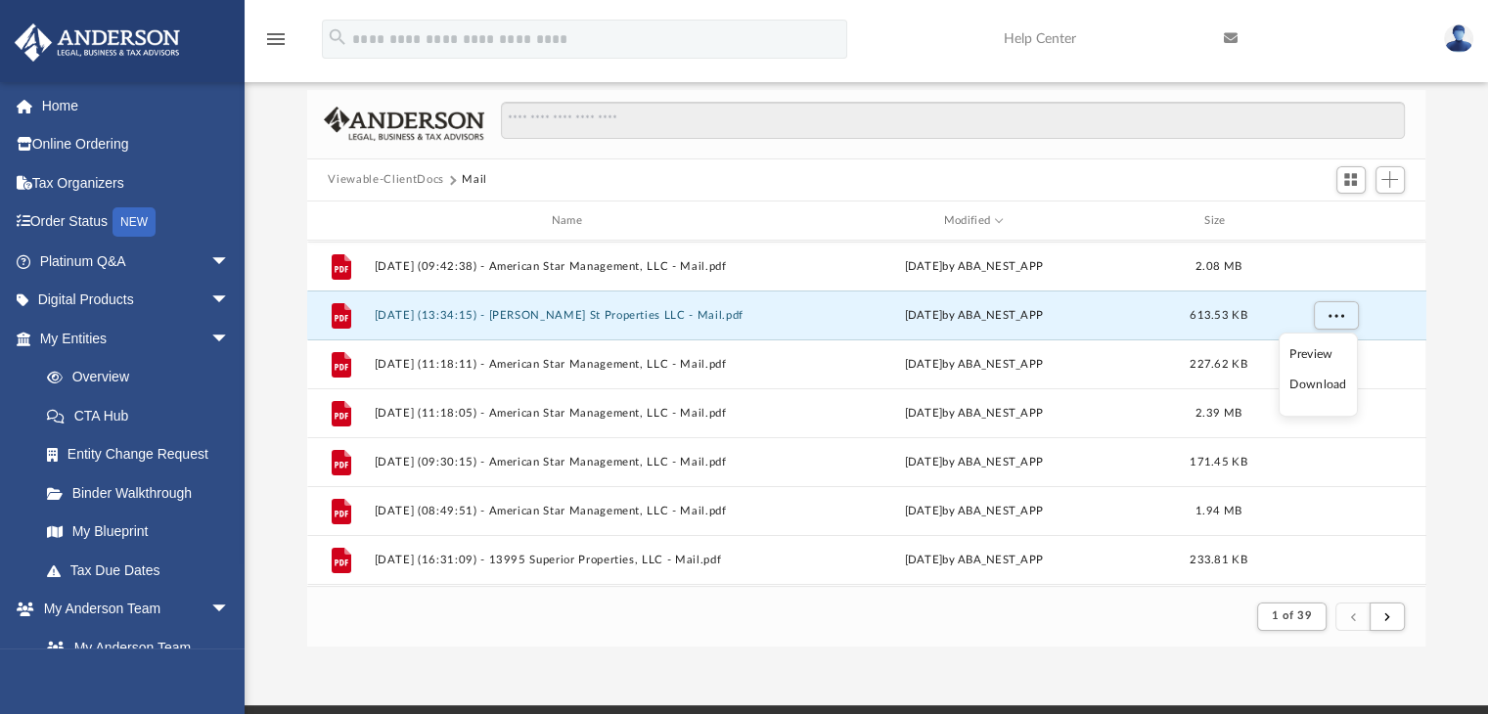
click at [1331, 385] on li "Download" at bounding box center [1318, 385] width 57 height 21
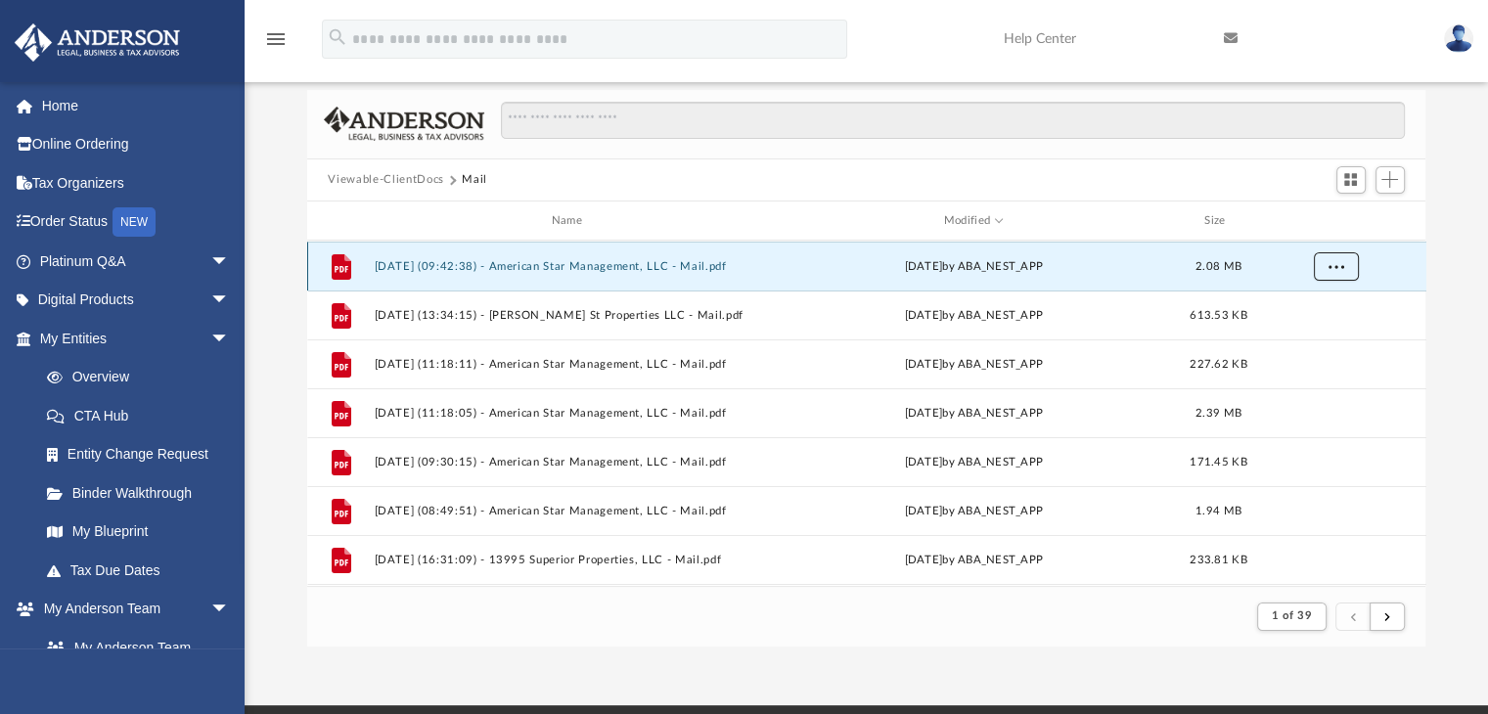
click at [1334, 264] on span "More options" at bounding box center [1336, 266] width 16 height 11
click at [1332, 334] on li "Download" at bounding box center [1318, 336] width 57 height 21
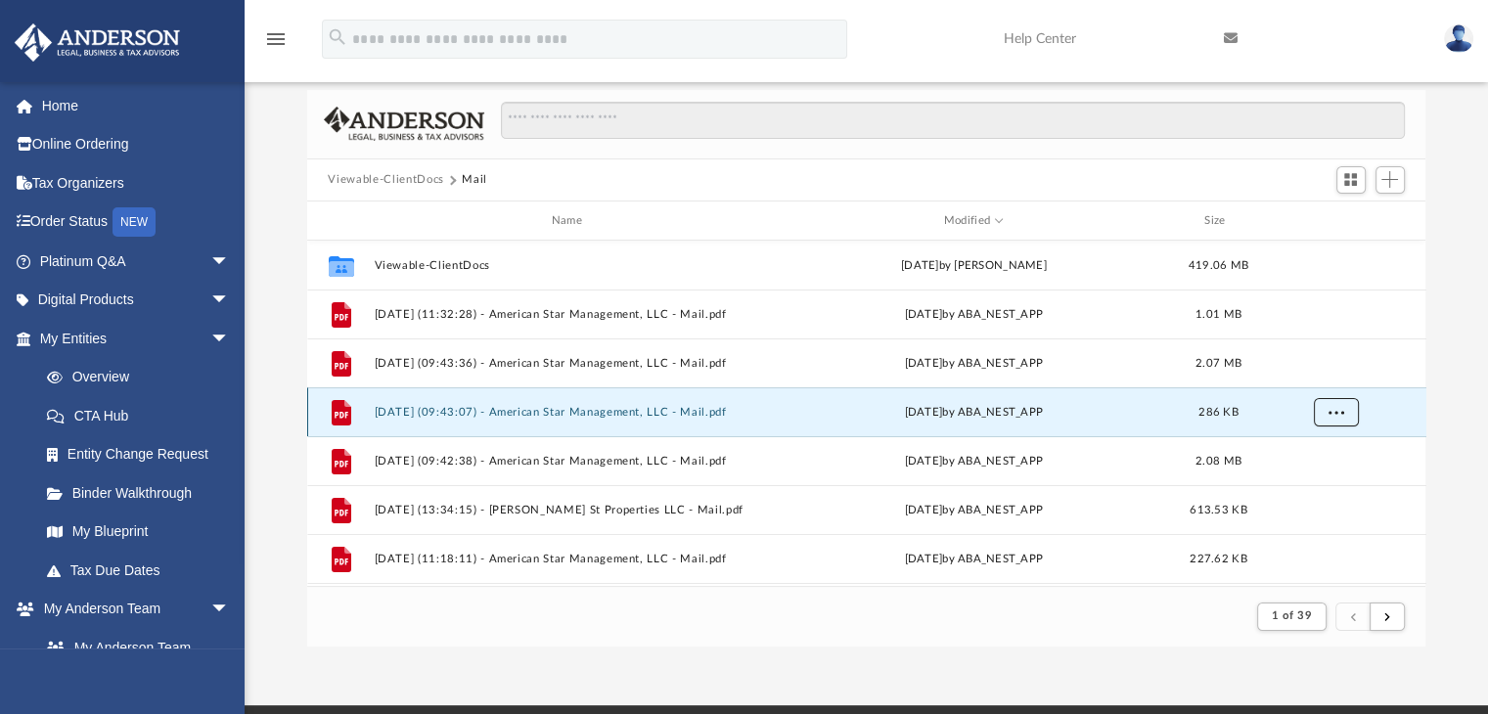
click at [1336, 413] on span "More options" at bounding box center [1336, 412] width 16 height 11
click at [1316, 479] on li "Download" at bounding box center [1318, 483] width 57 height 21
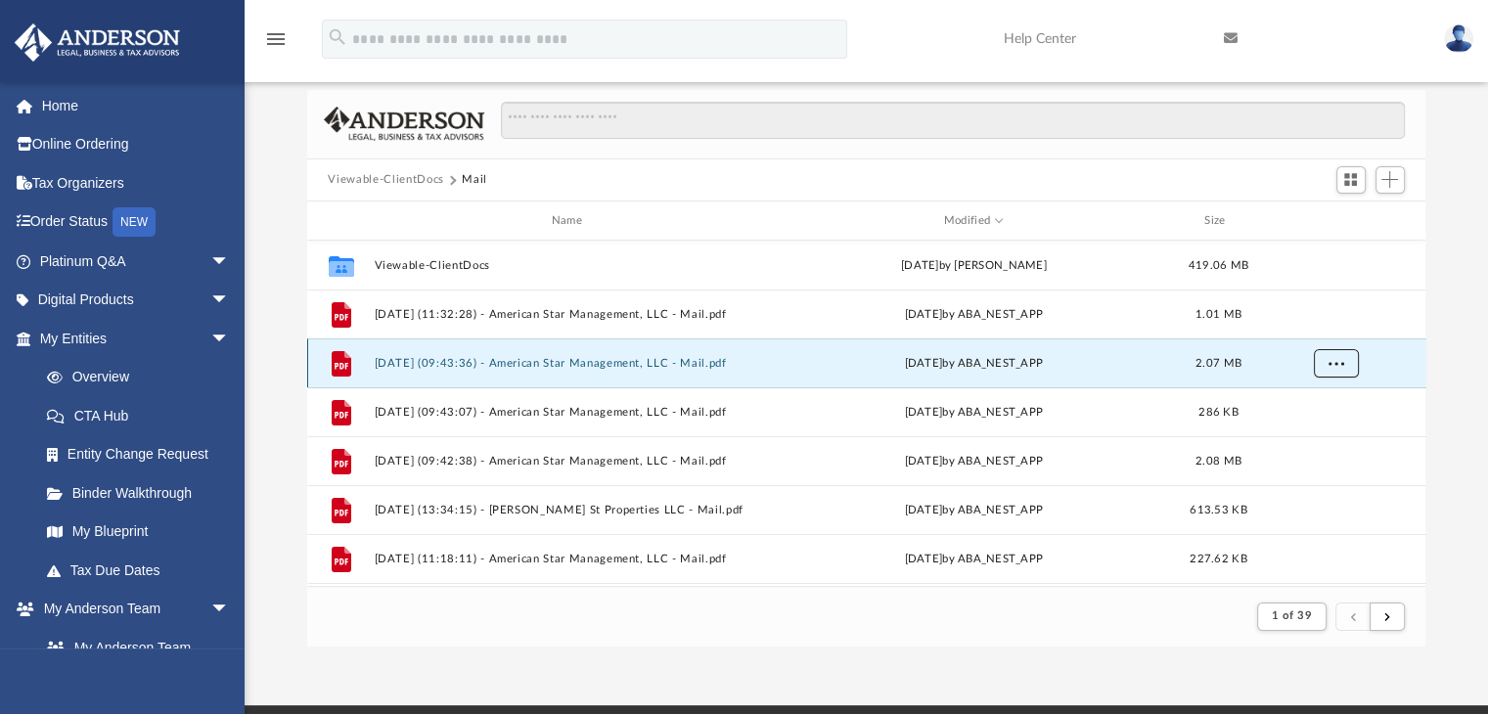
click at [1347, 359] on button "More options" at bounding box center [1335, 363] width 45 height 29
click at [1302, 434] on li "Download" at bounding box center [1318, 434] width 57 height 21
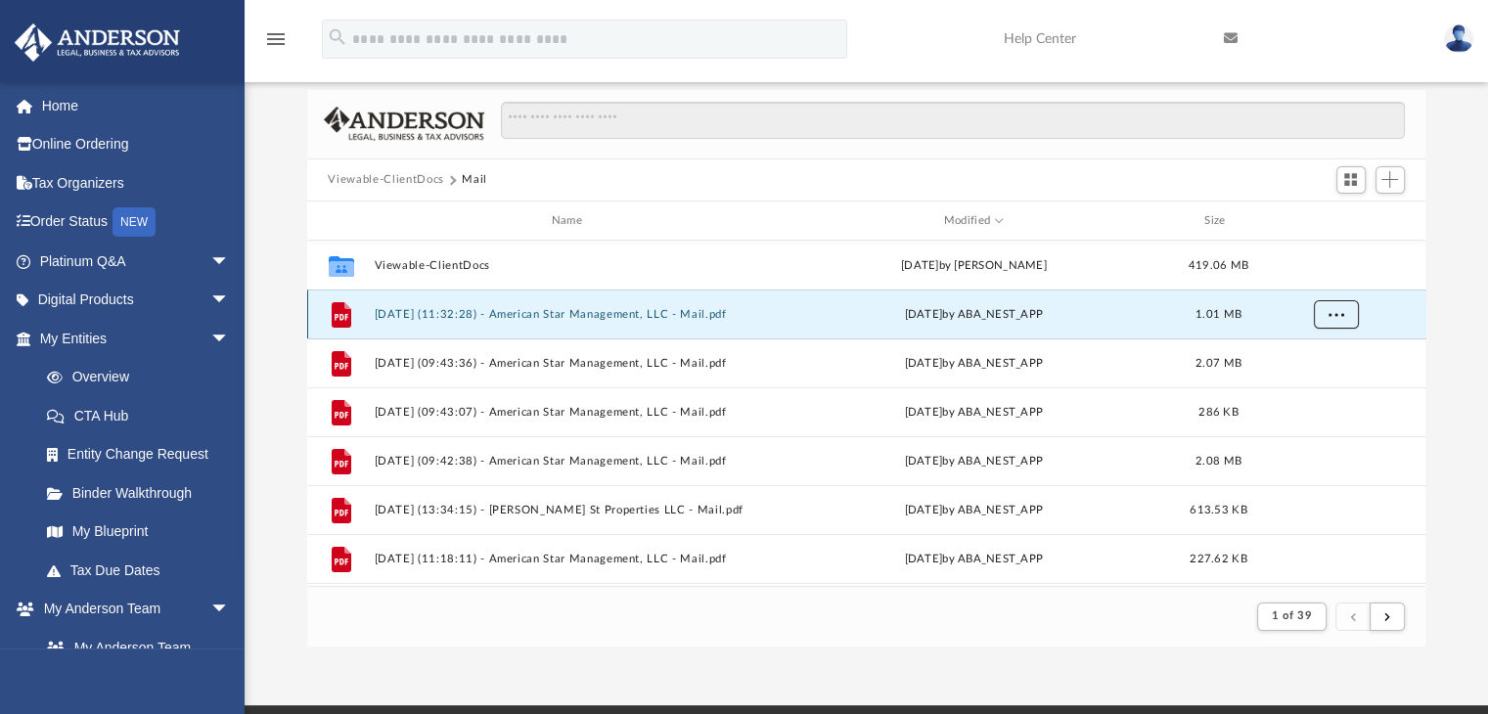
click at [1339, 315] on span "More options" at bounding box center [1336, 314] width 16 height 11
click at [1310, 388] on li "Download" at bounding box center [1318, 385] width 57 height 21
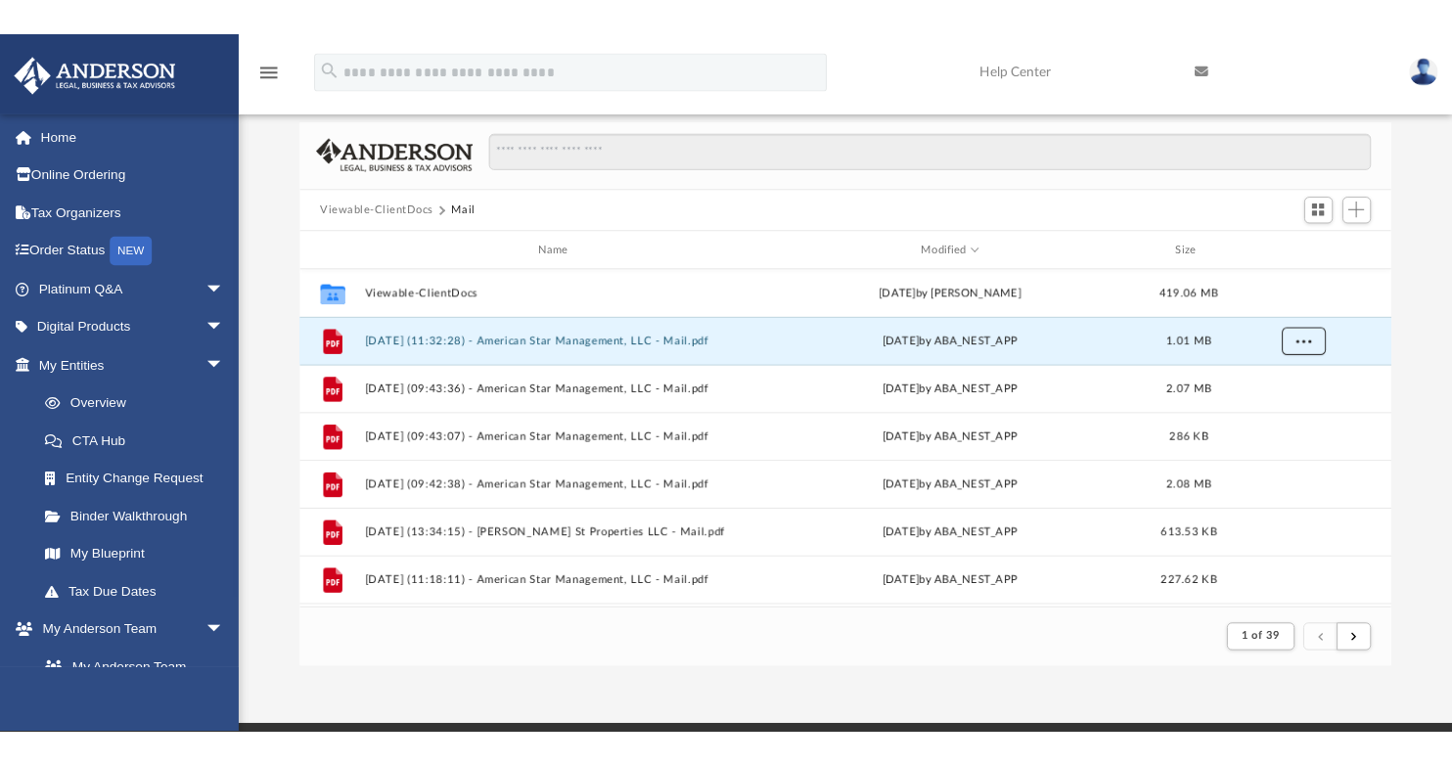
scroll to position [16, 16]
